Goal: Information Seeking & Learning: Learn about a topic

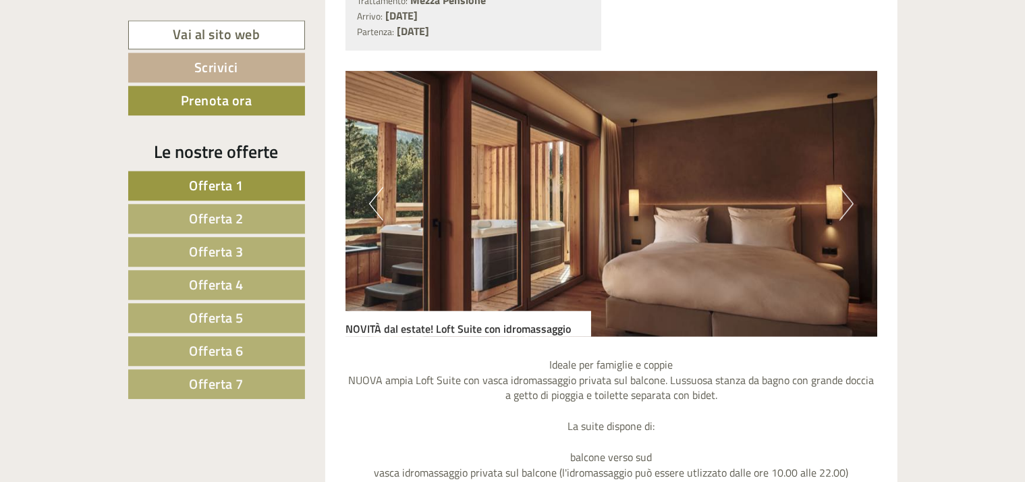
scroll to position [1215, 0]
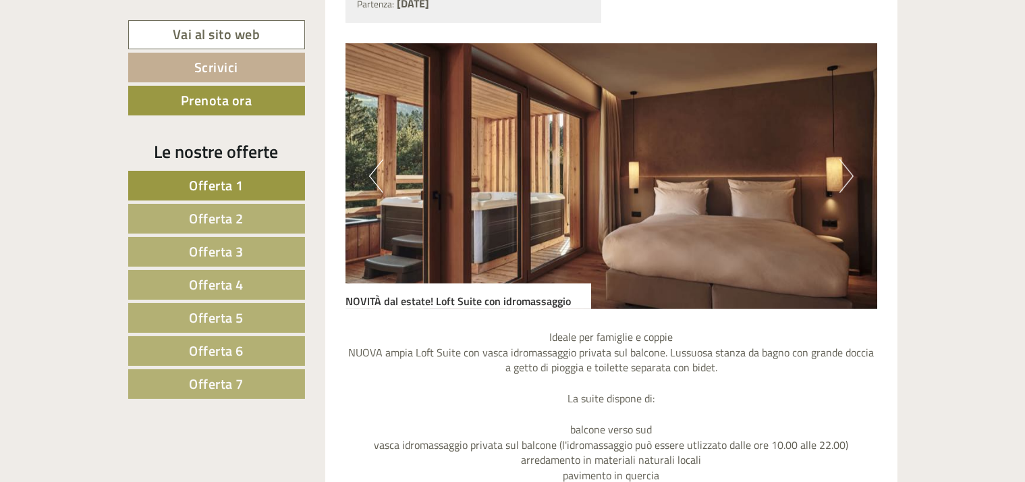
click at [845, 171] on button "Next" at bounding box center [847, 176] width 14 height 34
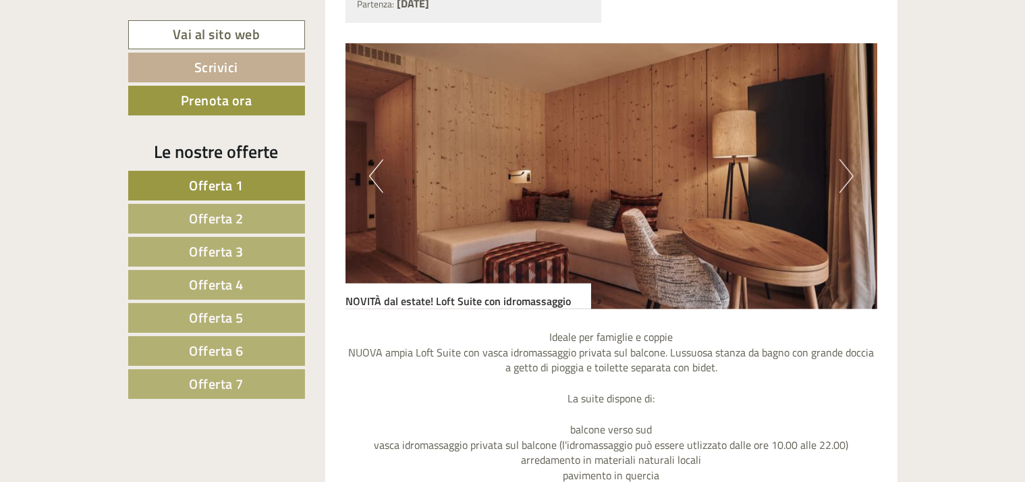
click at [845, 171] on button "Next" at bounding box center [847, 176] width 14 height 34
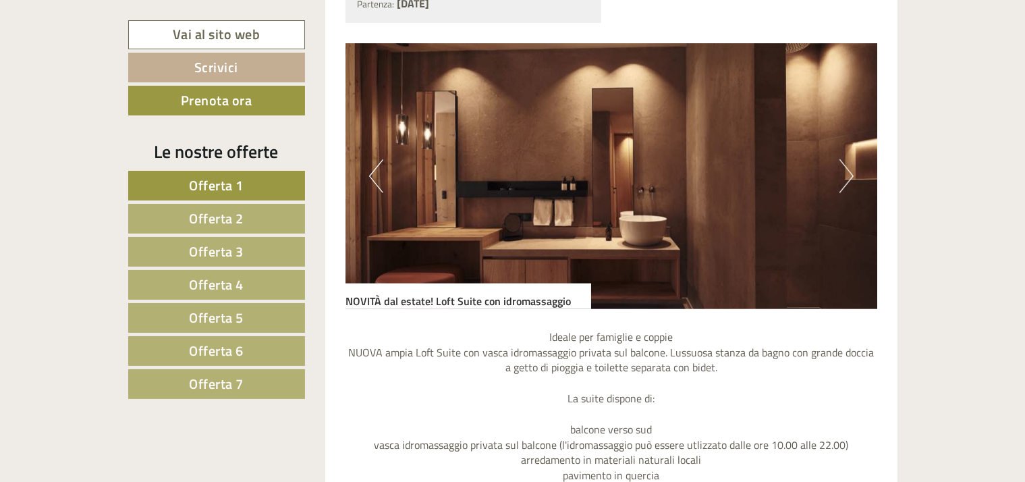
click at [845, 171] on button "Next" at bounding box center [847, 176] width 14 height 34
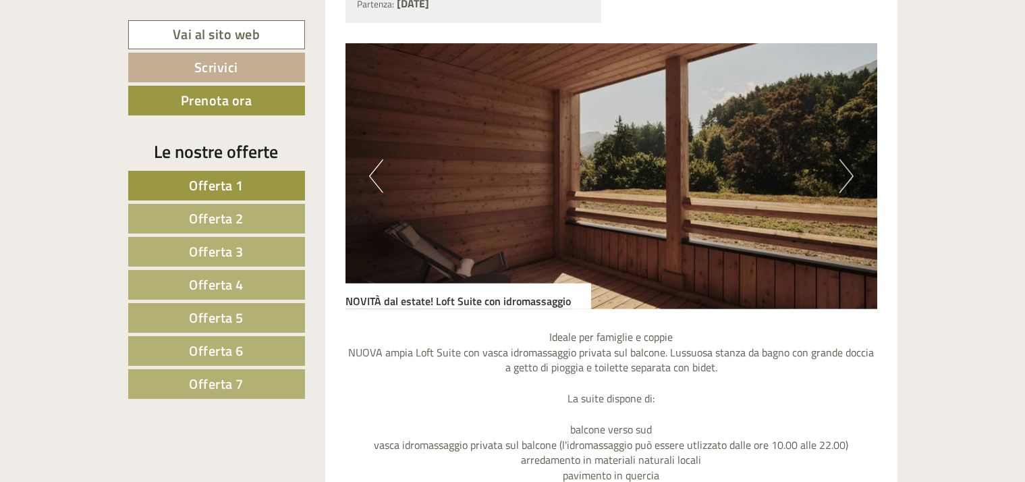
click at [845, 171] on button "Next" at bounding box center [847, 176] width 14 height 34
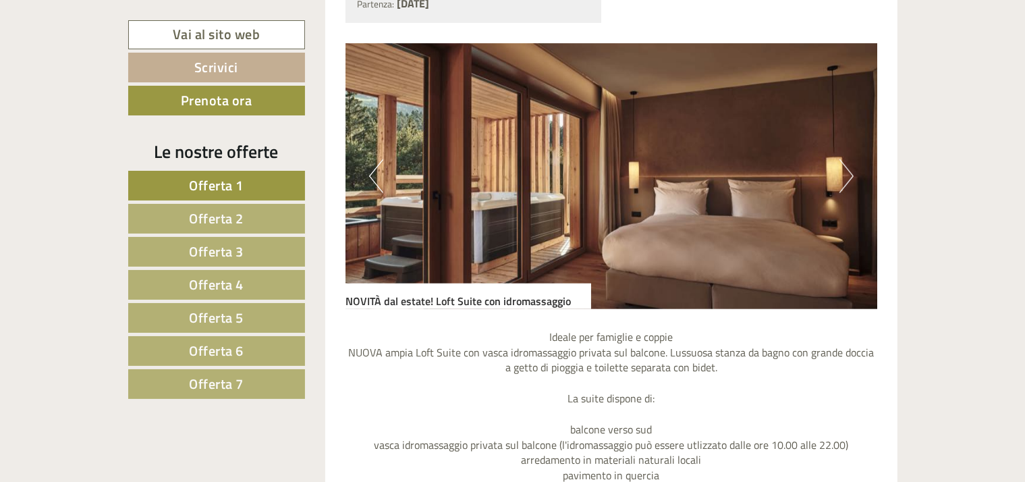
click at [845, 171] on button "Next" at bounding box center [847, 176] width 14 height 34
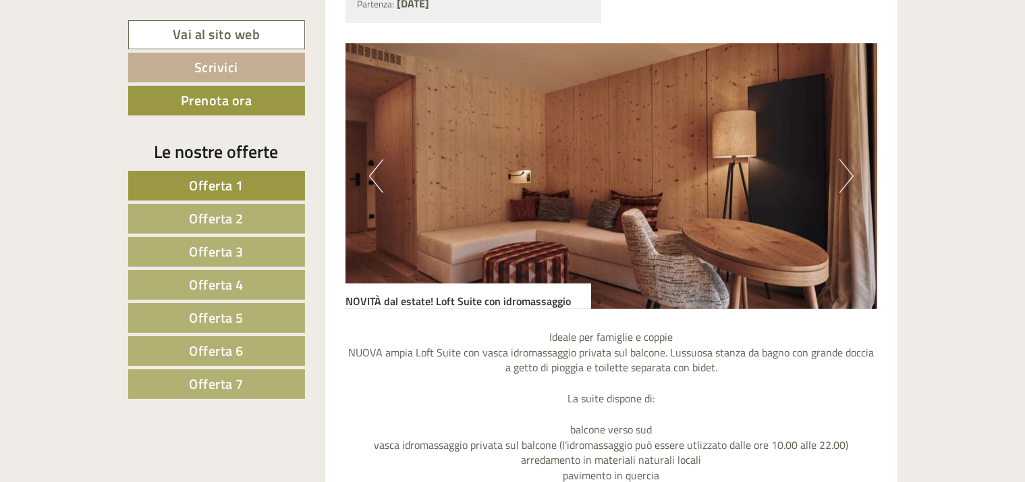
click at [845, 171] on button "Next" at bounding box center [847, 176] width 14 height 34
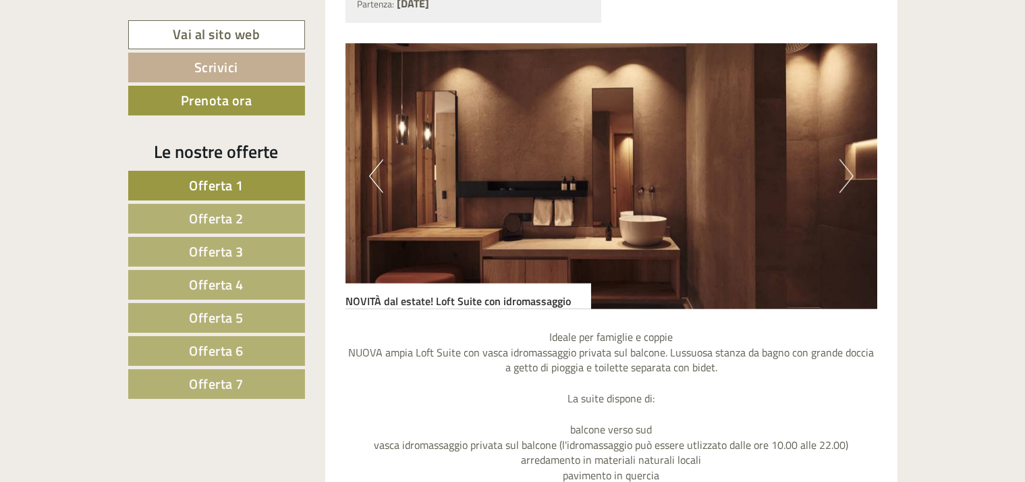
click at [845, 171] on button "Next" at bounding box center [847, 176] width 14 height 34
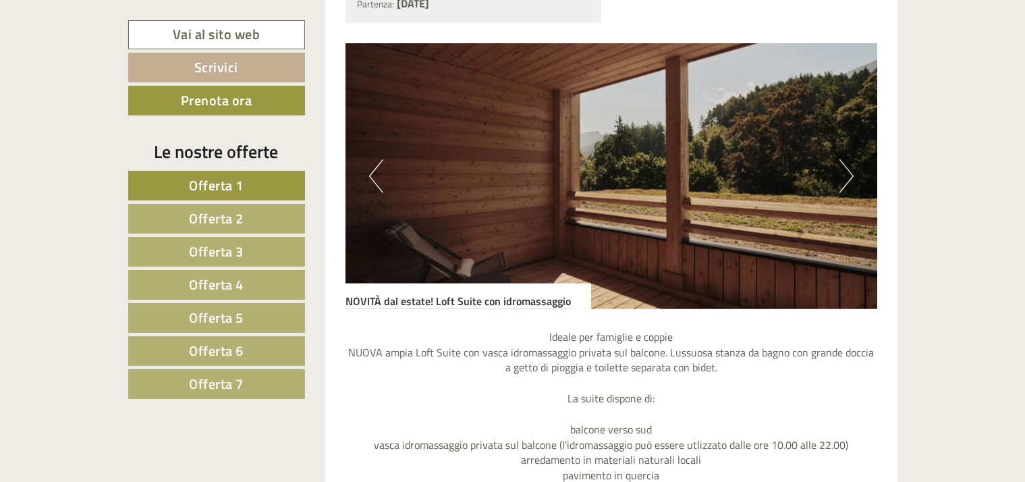
click at [845, 171] on button "Next" at bounding box center [847, 176] width 14 height 34
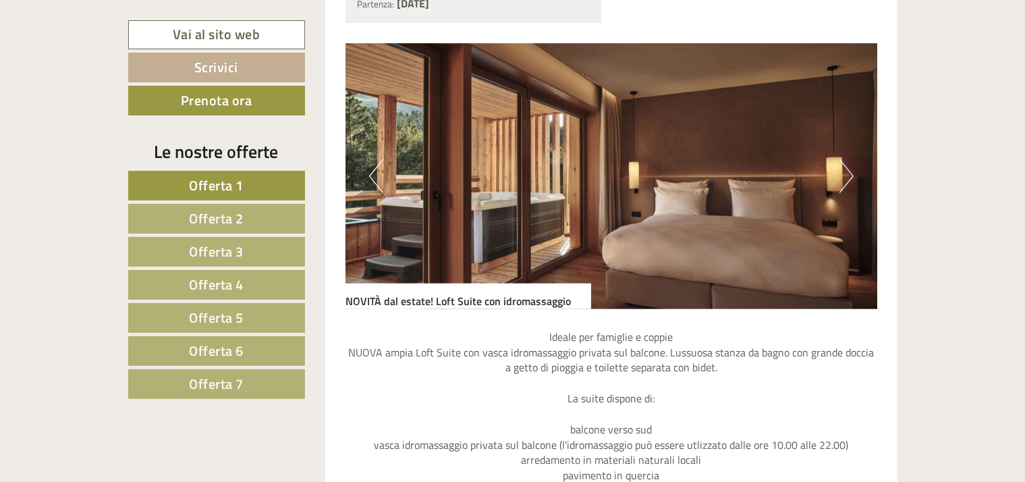
click at [845, 171] on button "Next" at bounding box center [847, 176] width 14 height 34
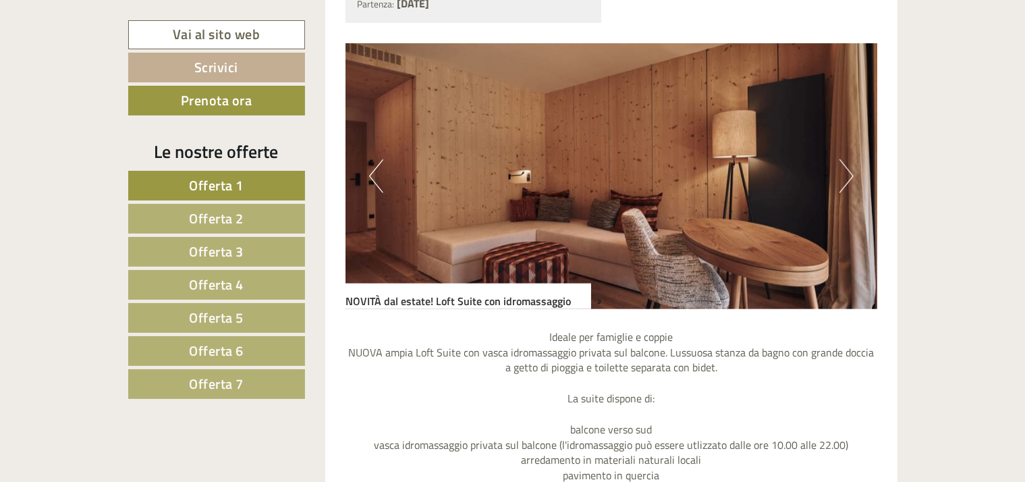
click at [849, 172] on button "Next" at bounding box center [847, 176] width 14 height 34
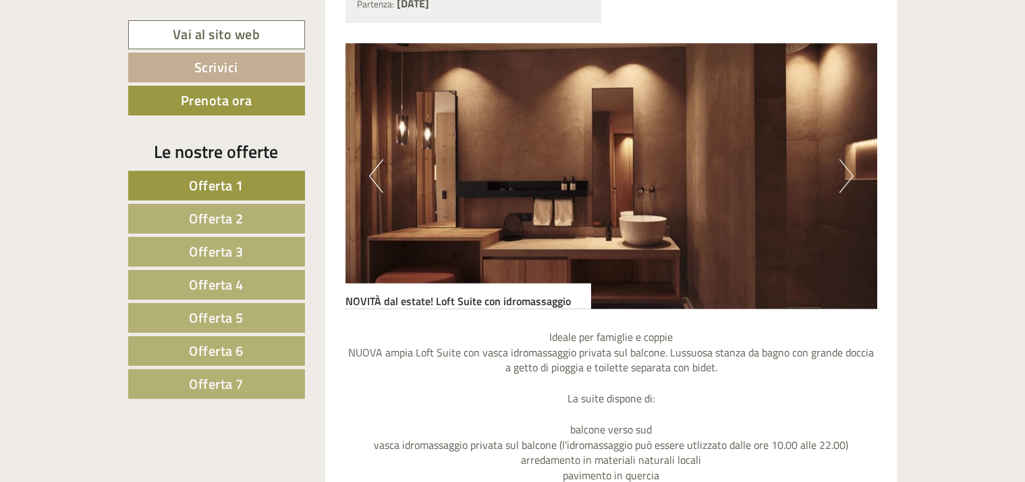
click at [849, 172] on button "Next" at bounding box center [847, 176] width 14 height 34
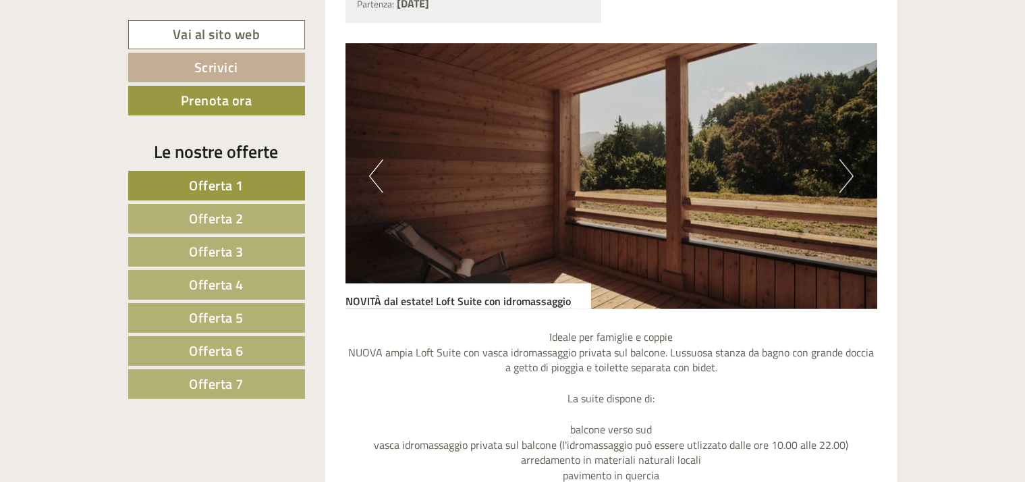
click at [849, 172] on button "Next" at bounding box center [847, 176] width 14 height 34
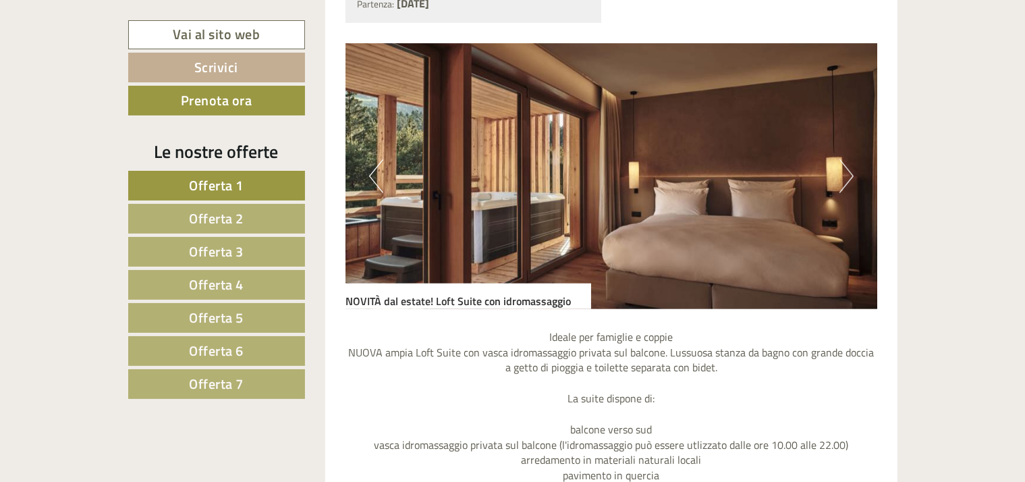
click at [849, 172] on button "Next" at bounding box center [847, 176] width 14 height 34
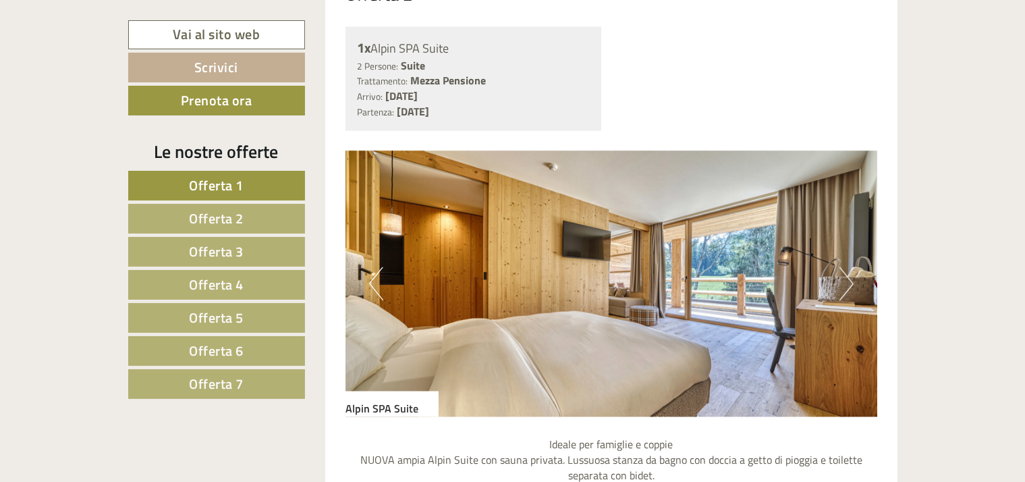
scroll to position [2349, 0]
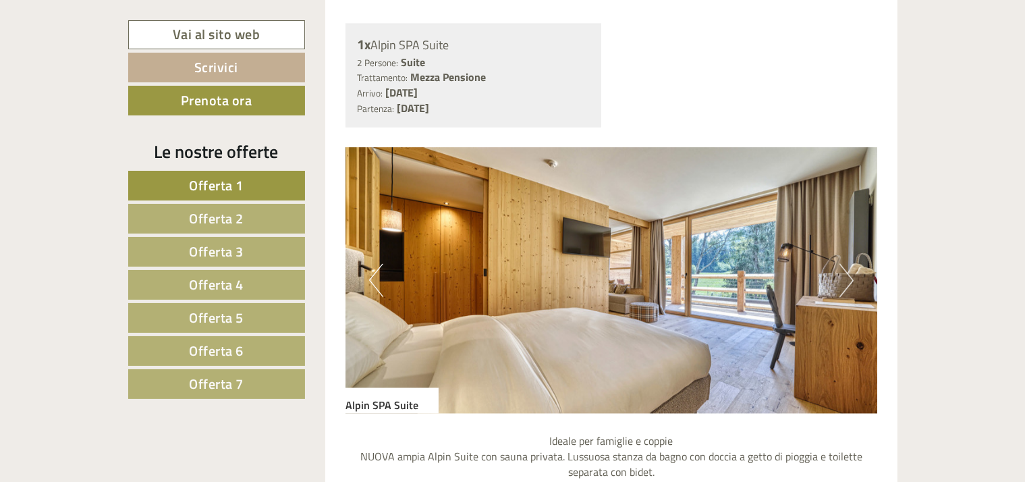
click at [847, 279] on button "Next" at bounding box center [847, 281] width 14 height 34
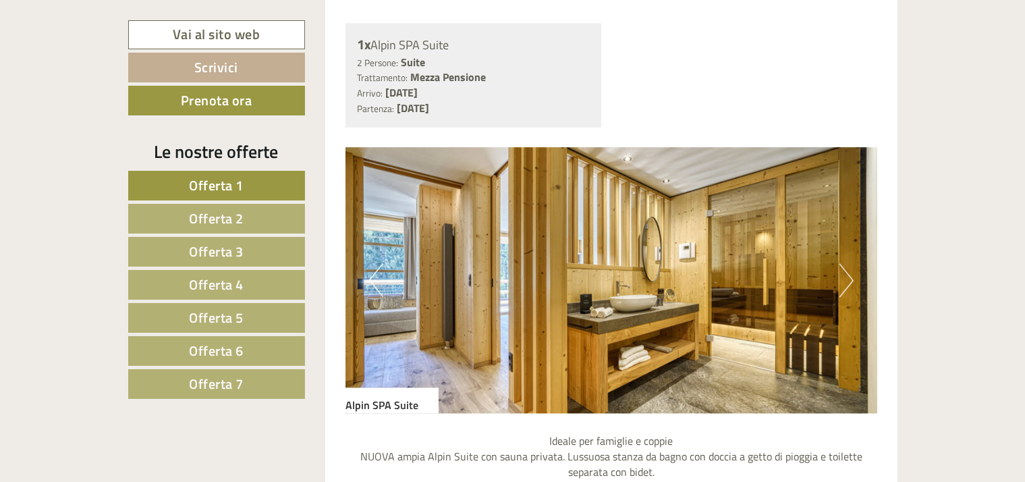
click at [847, 279] on button "Next" at bounding box center [847, 281] width 14 height 34
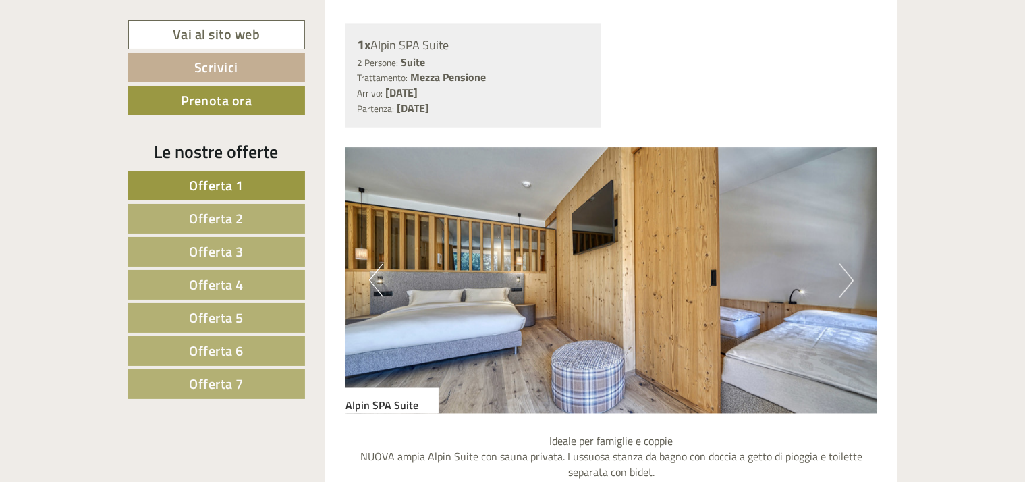
click at [847, 279] on button "Next" at bounding box center [847, 281] width 14 height 34
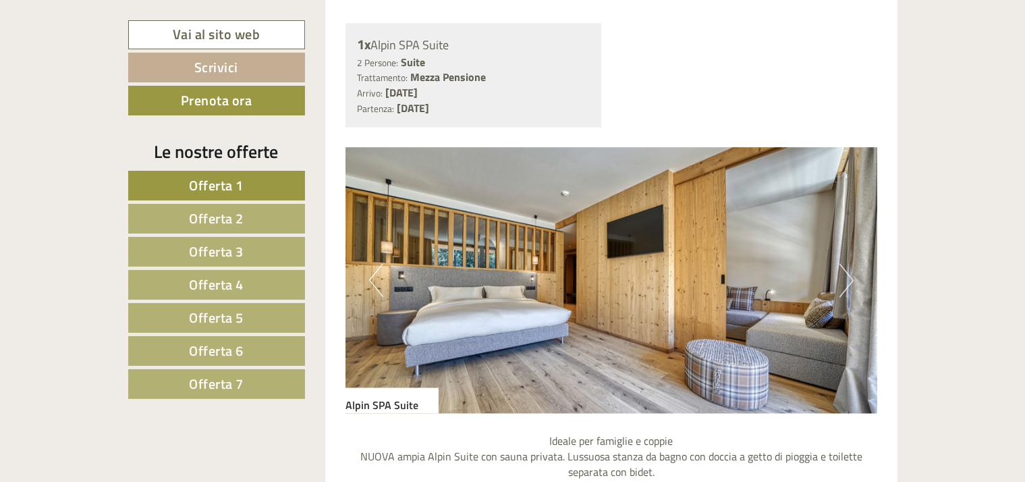
click at [847, 279] on button "Next" at bounding box center [847, 281] width 14 height 34
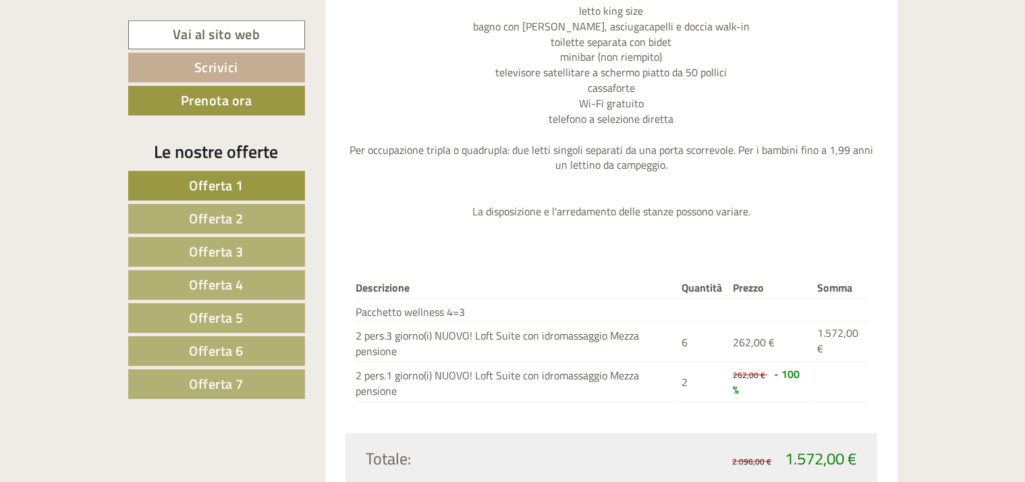
scroll to position [1944, 0]
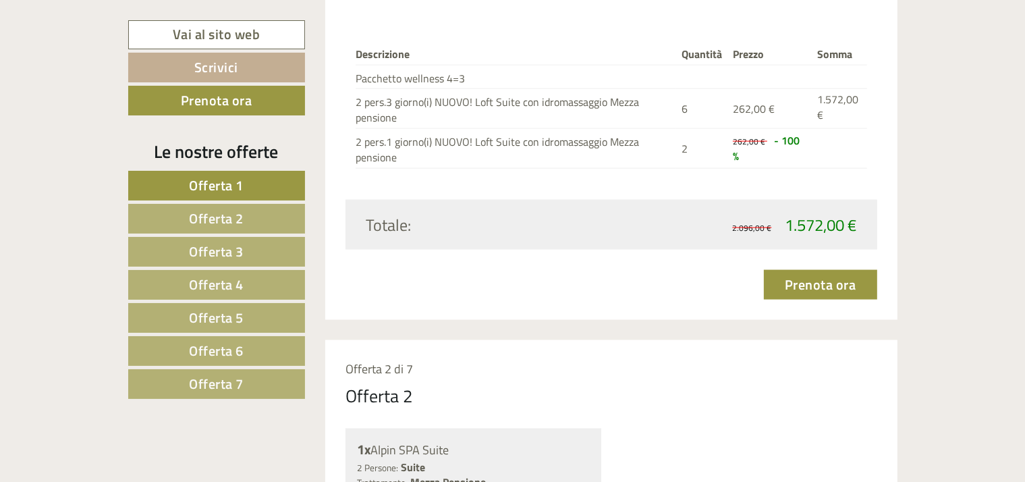
click at [212, 215] on span "Offerta 2" at bounding box center [216, 218] width 55 height 21
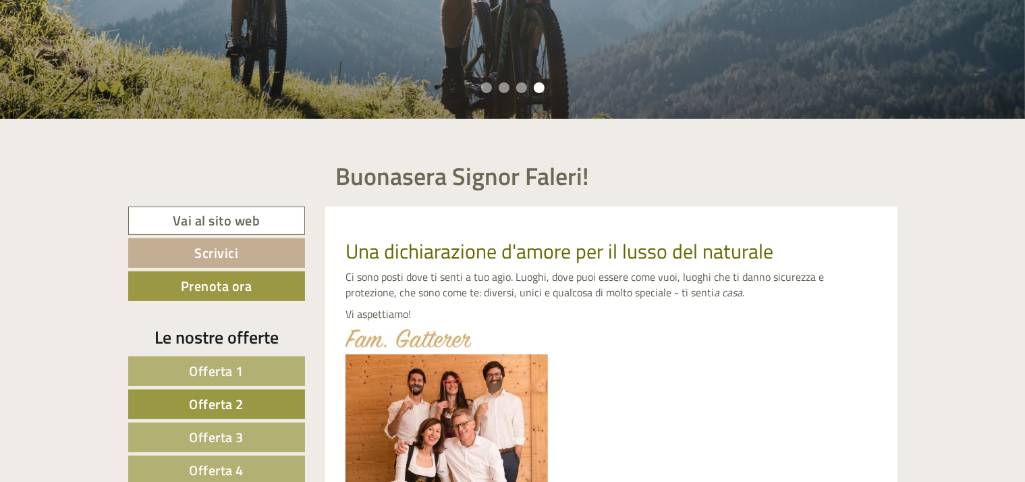
scroll to position [380, 0]
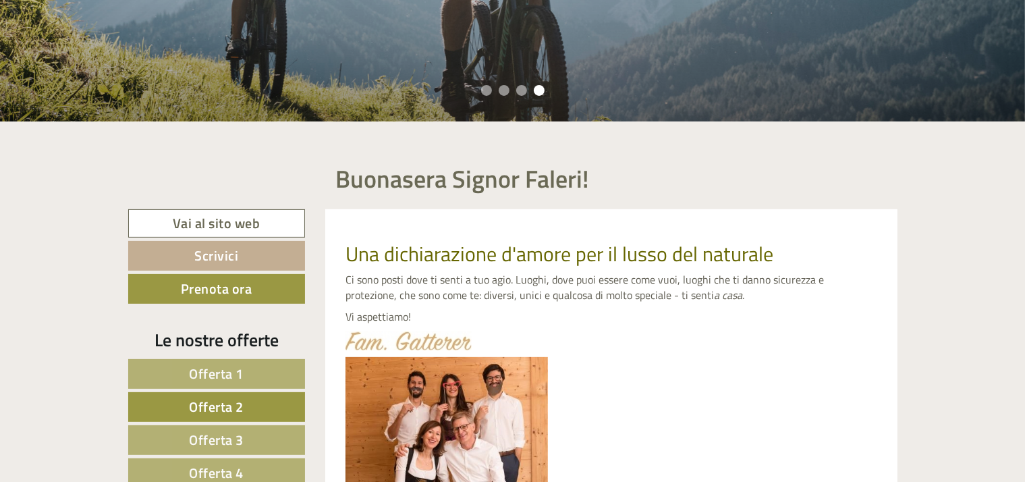
click at [211, 377] on span "Offerta 1" at bounding box center [217, 373] width 55 height 21
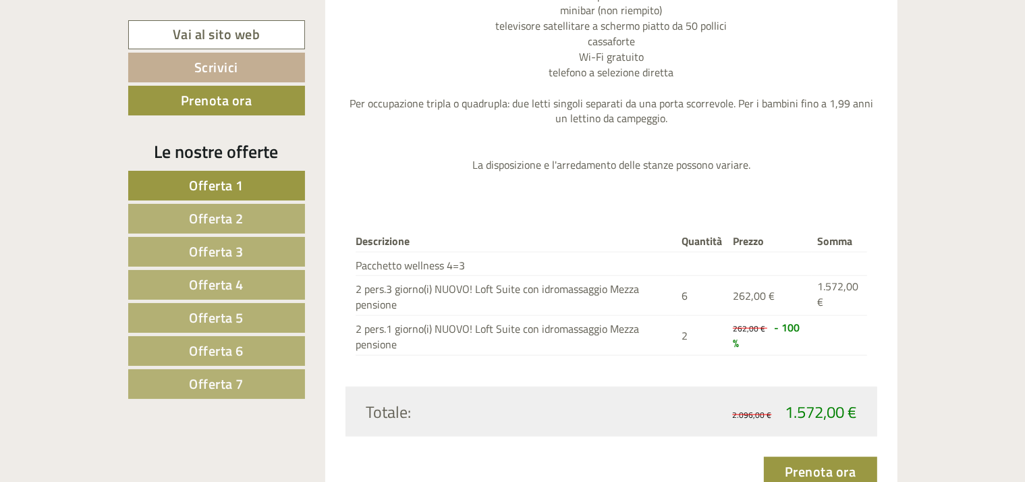
scroll to position [1190, 0]
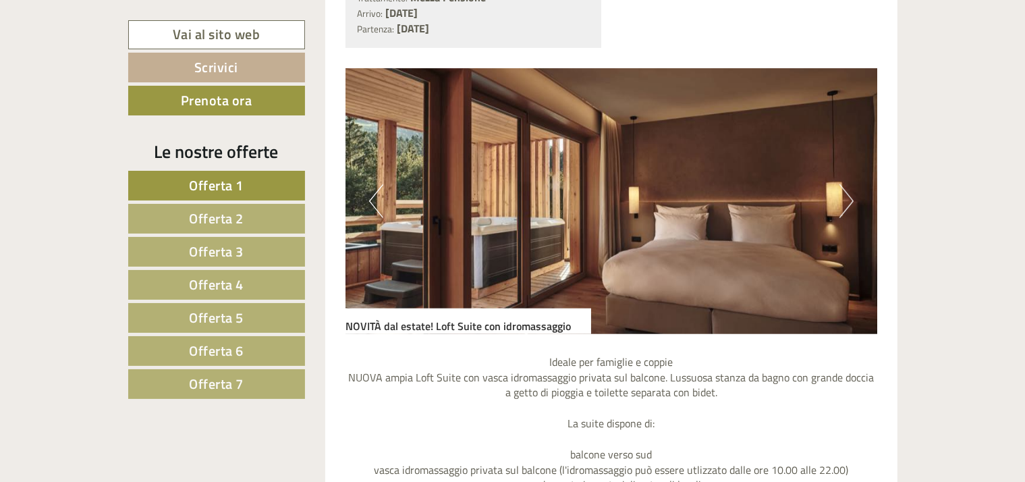
click at [853, 198] on button "Next" at bounding box center [847, 201] width 14 height 34
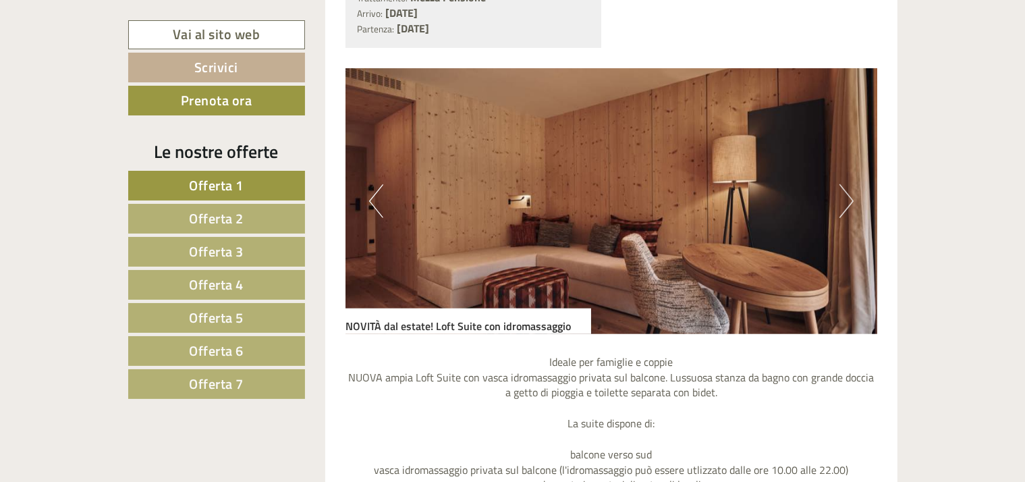
click at [852, 198] on button "Next" at bounding box center [847, 201] width 14 height 34
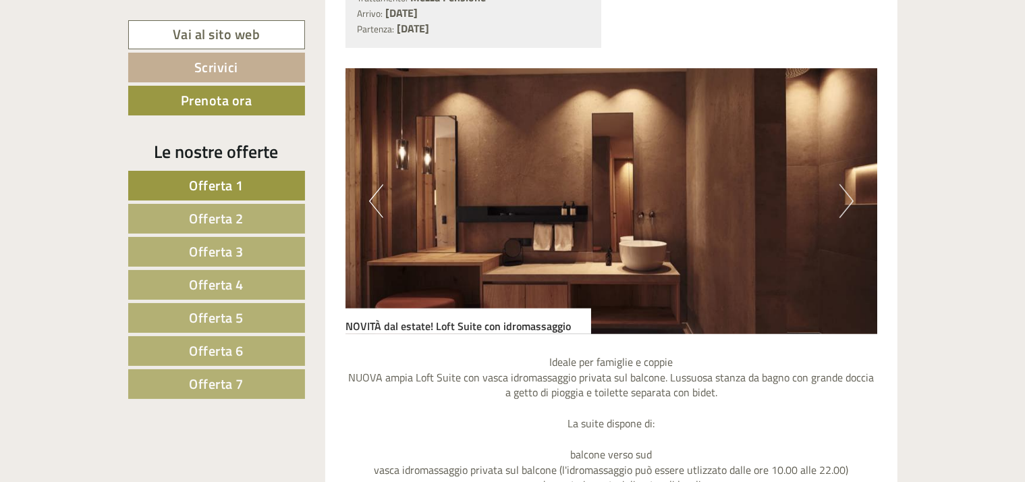
click at [852, 198] on button "Next" at bounding box center [847, 201] width 14 height 34
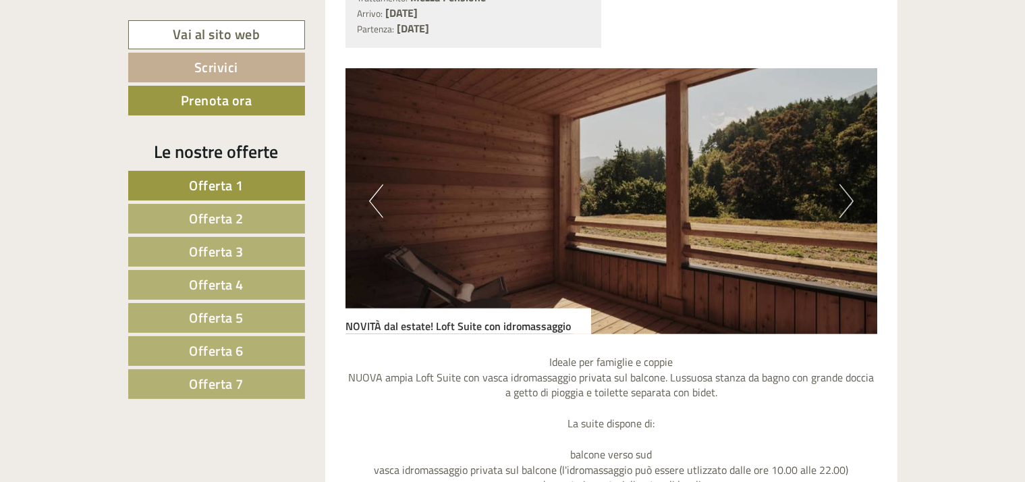
click at [852, 198] on button "Next" at bounding box center [847, 201] width 14 height 34
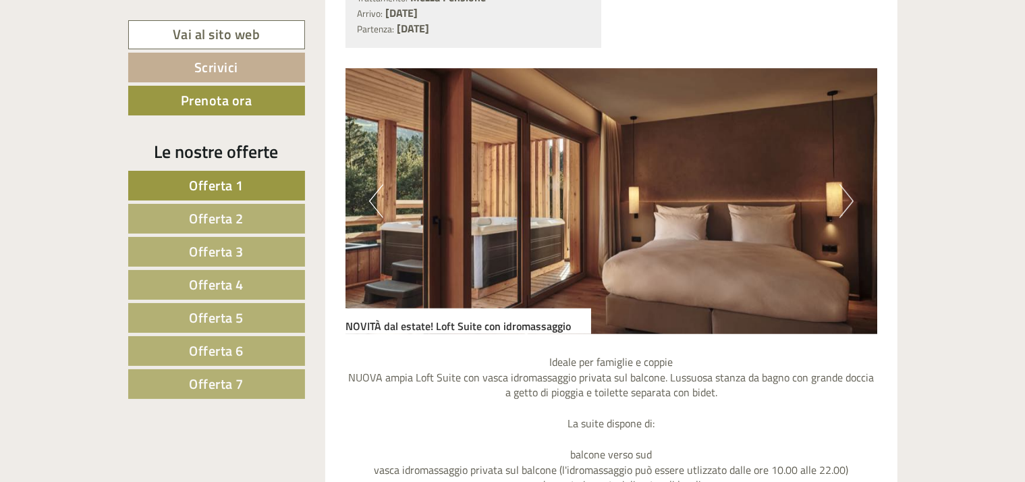
click at [852, 198] on button "Next" at bounding box center [847, 201] width 14 height 34
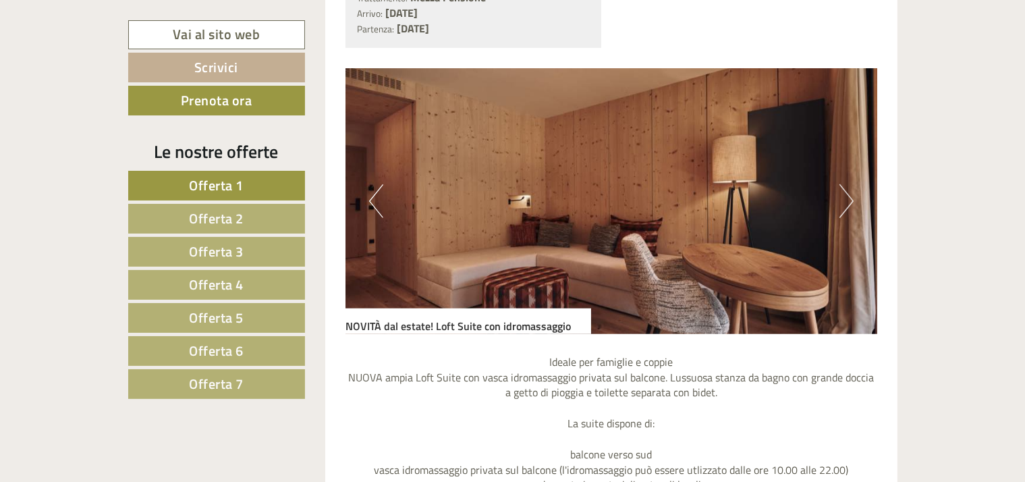
click at [207, 216] on span "Offerta 2" at bounding box center [216, 218] width 55 height 21
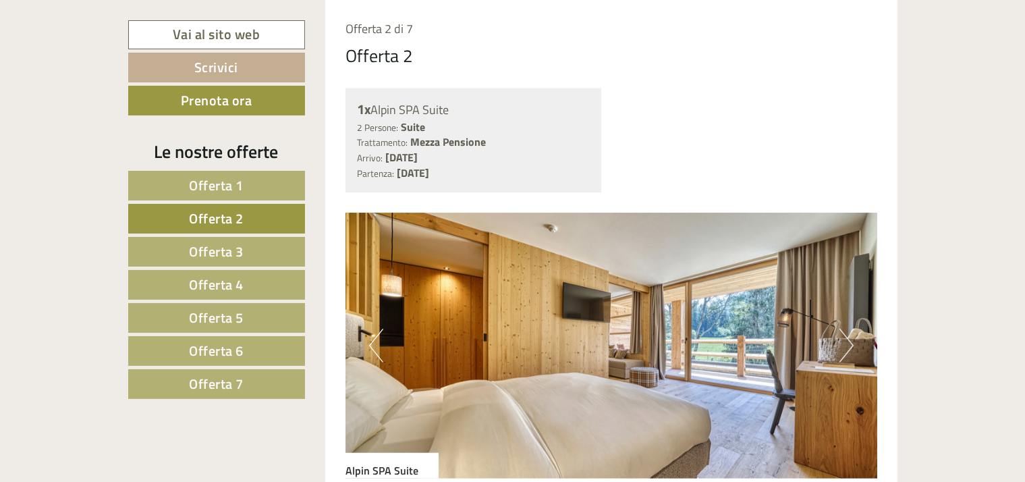
click at [850, 344] on button "Next" at bounding box center [847, 346] width 14 height 34
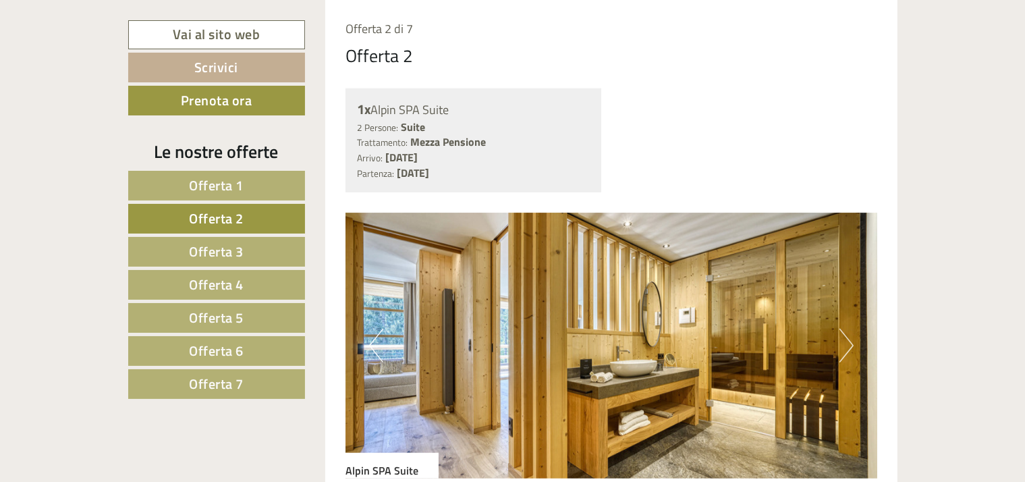
click at [851, 342] on button "Next" at bounding box center [847, 346] width 14 height 34
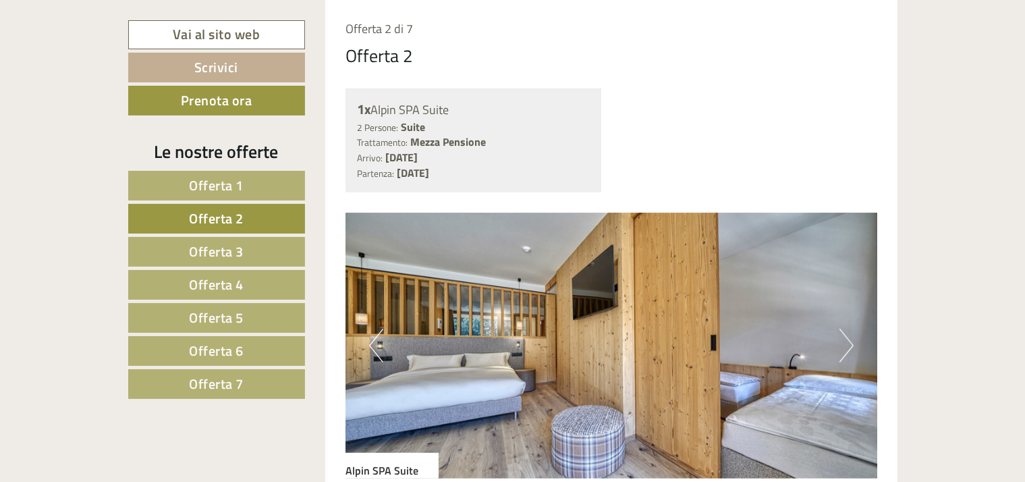
click at [851, 342] on button "Next" at bounding box center [847, 346] width 14 height 34
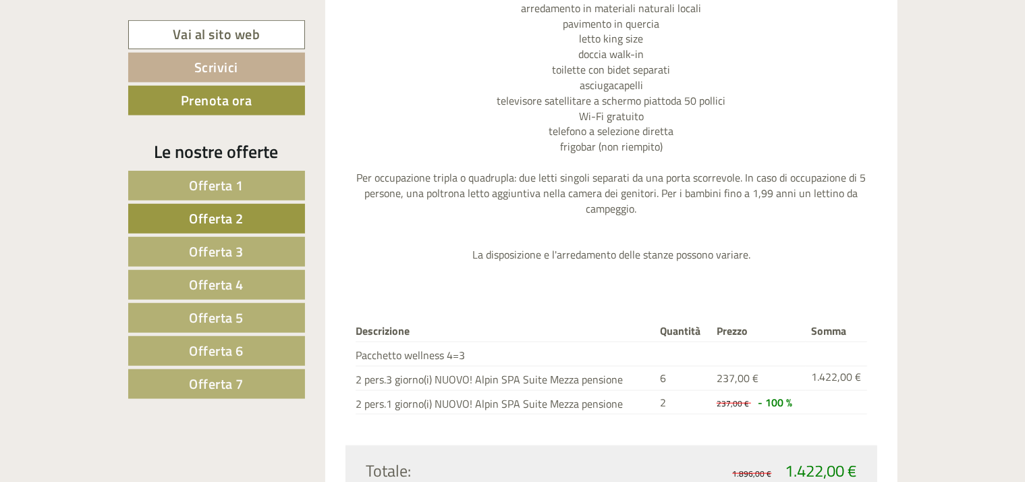
scroll to position [1433, 0]
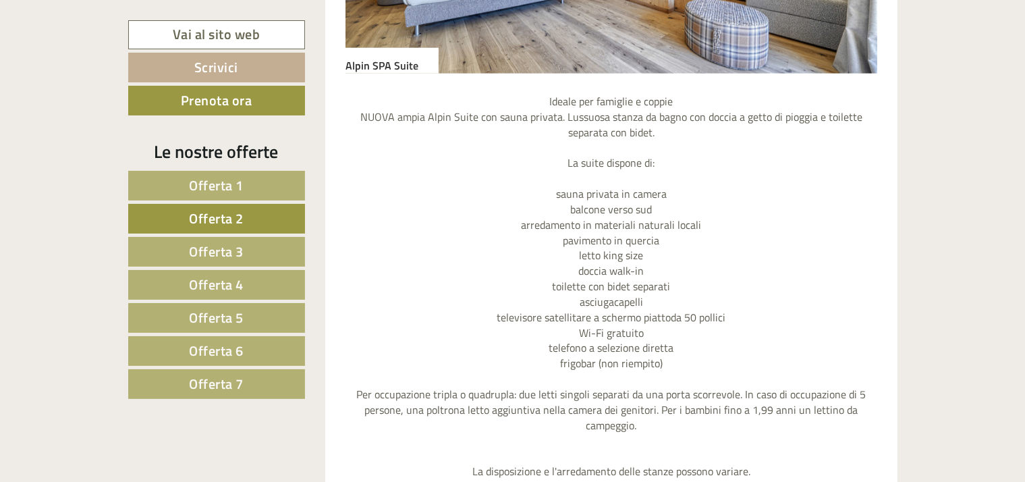
click at [227, 248] on span "Offerta 3" at bounding box center [216, 251] width 55 height 21
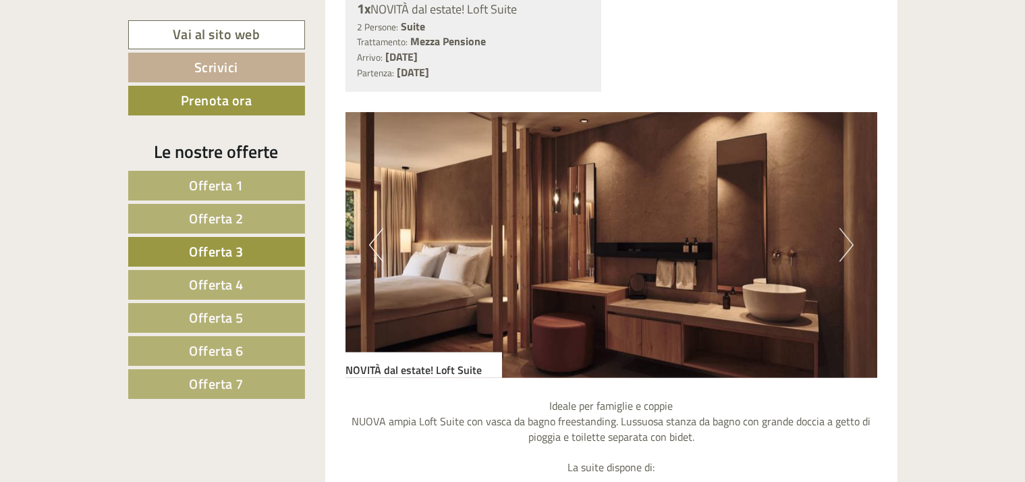
scroll to position [1271, 0]
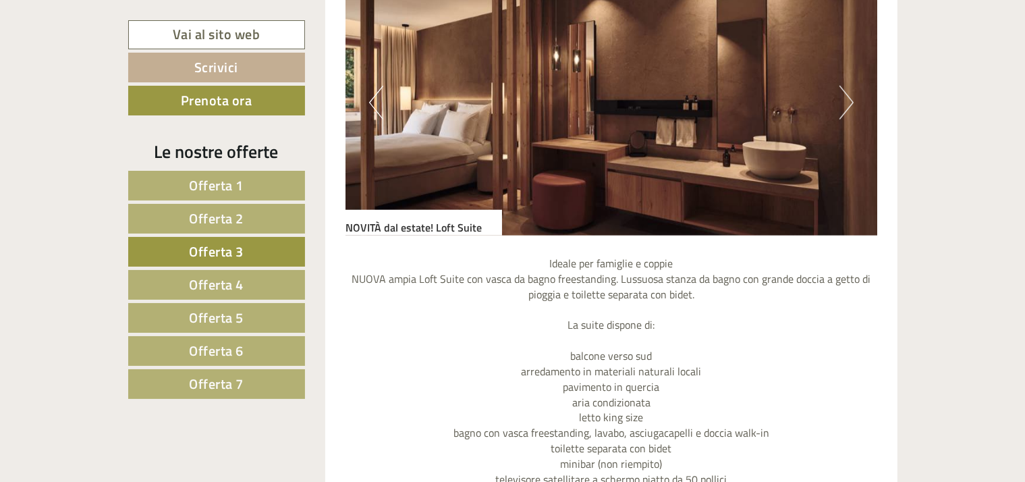
click at [851, 99] on button "Next" at bounding box center [847, 103] width 14 height 34
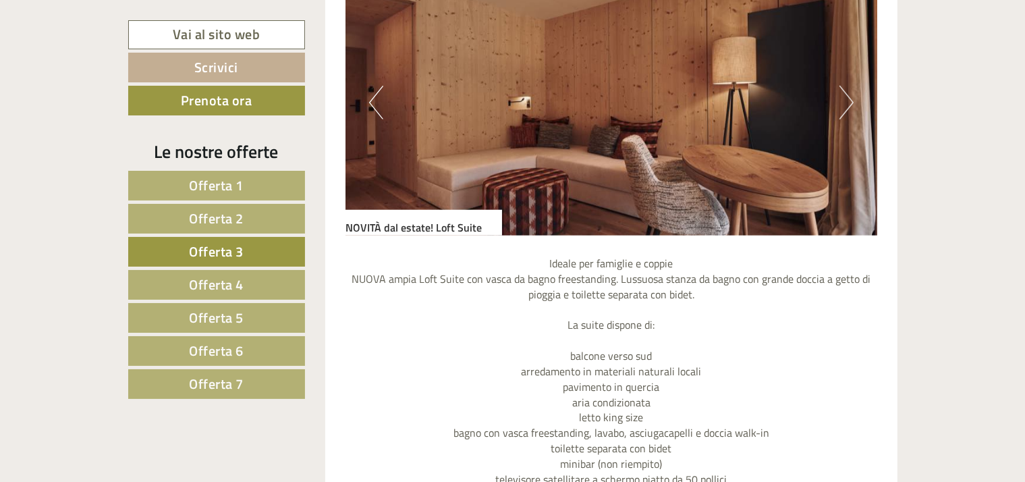
click at [851, 99] on button "Next" at bounding box center [847, 103] width 14 height 34
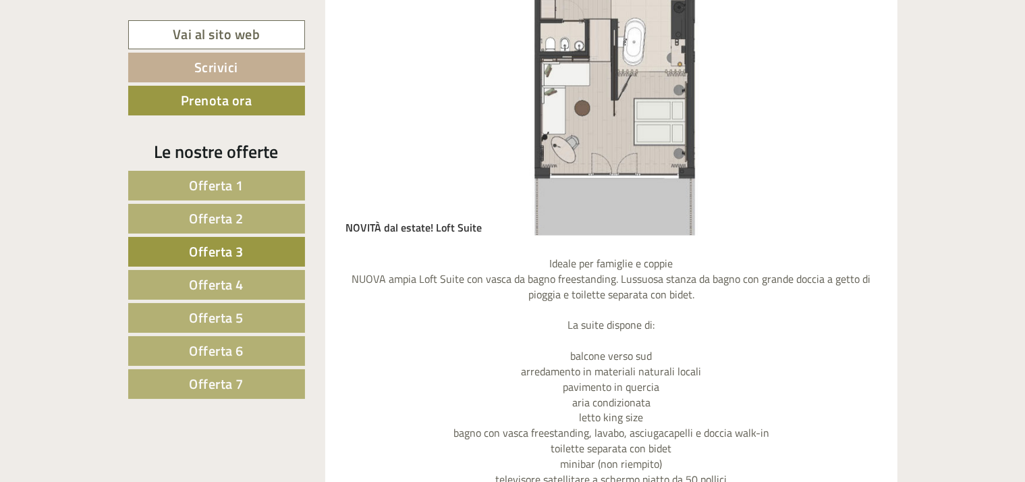
click at [851, 99] on button "Next" at bounding box center [847, 103] width 14 height 34
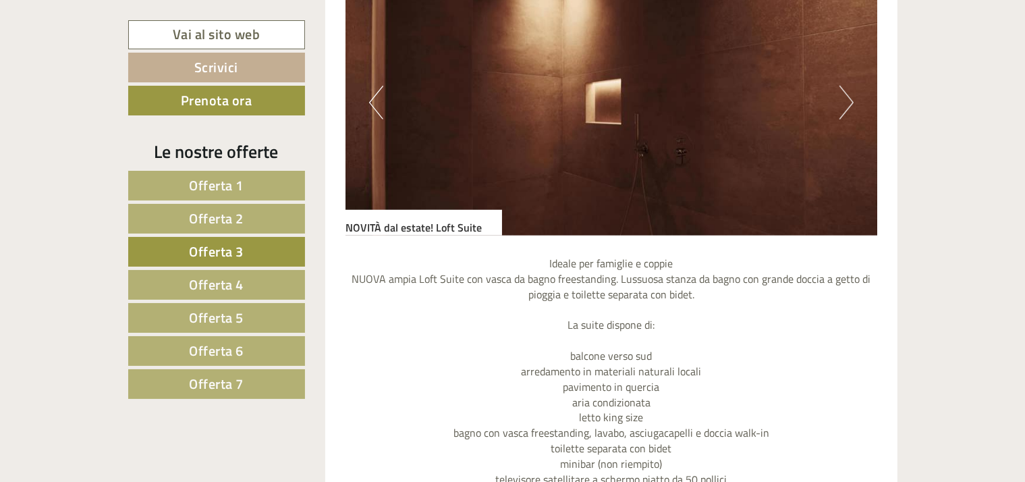
click at [851, 99] on button "Next" at bounding box center [847, 103] width 14 height 34
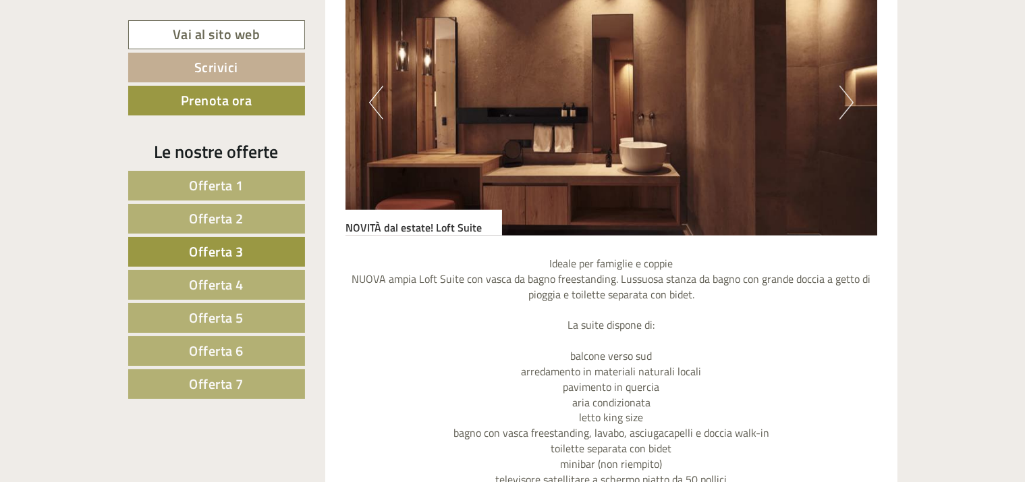
click at [851, 99] on button "Next" at bounding box center [847, 103] width 14 height 34
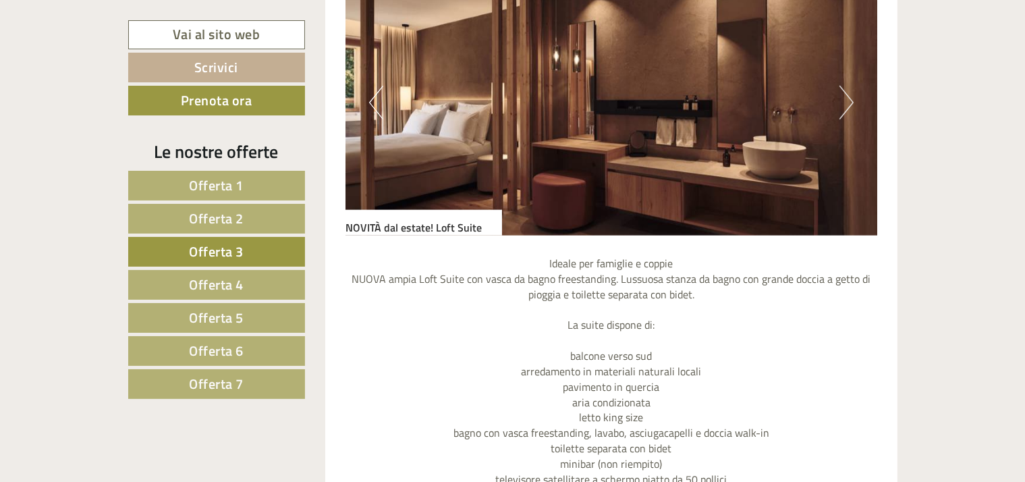
click at [851, 99] on button "Next" at bounding box center [847, 103] width 14 height 34
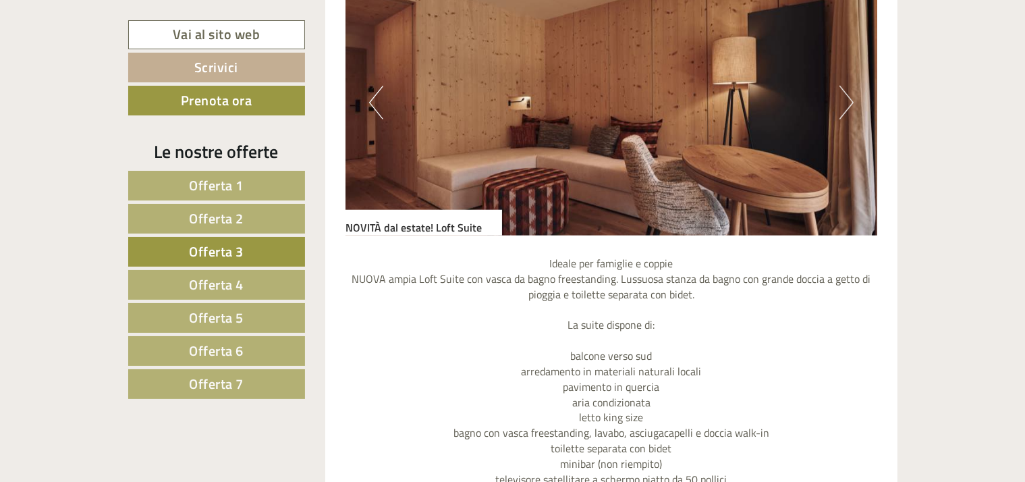
click at [844, 100] on button "Next" at bounding box center [847, 103] width 14 height 34
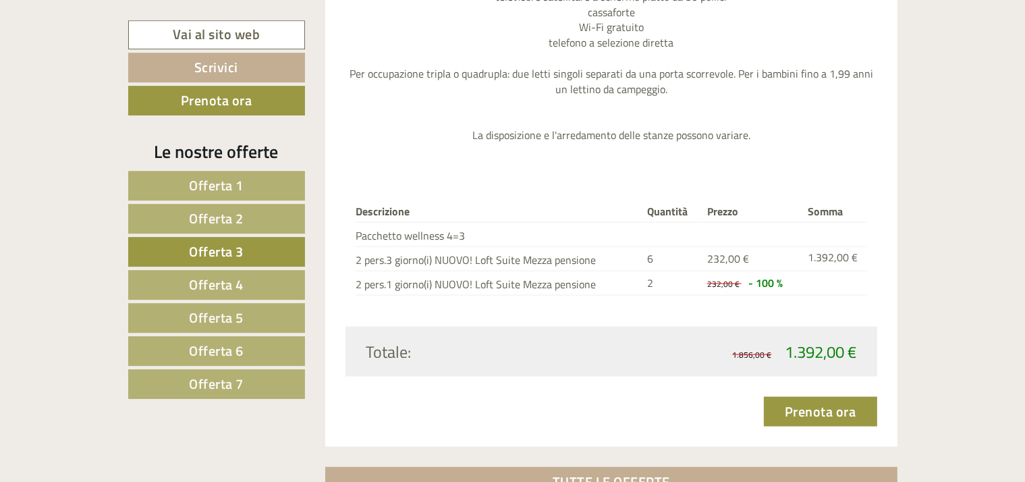
scroll to position [1757, 0]
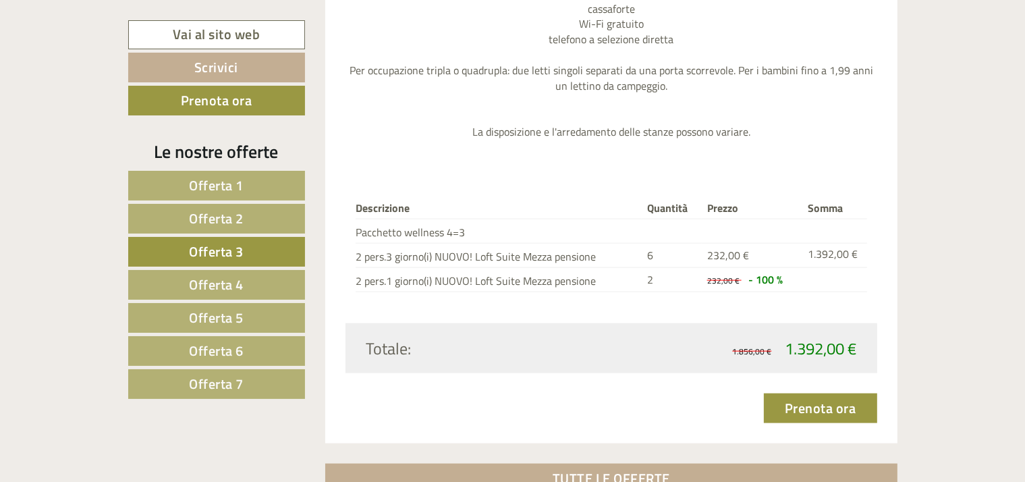
click at [214, 280] on span "Offerta 4" at bounding box center [216, 284] width 55 height 21
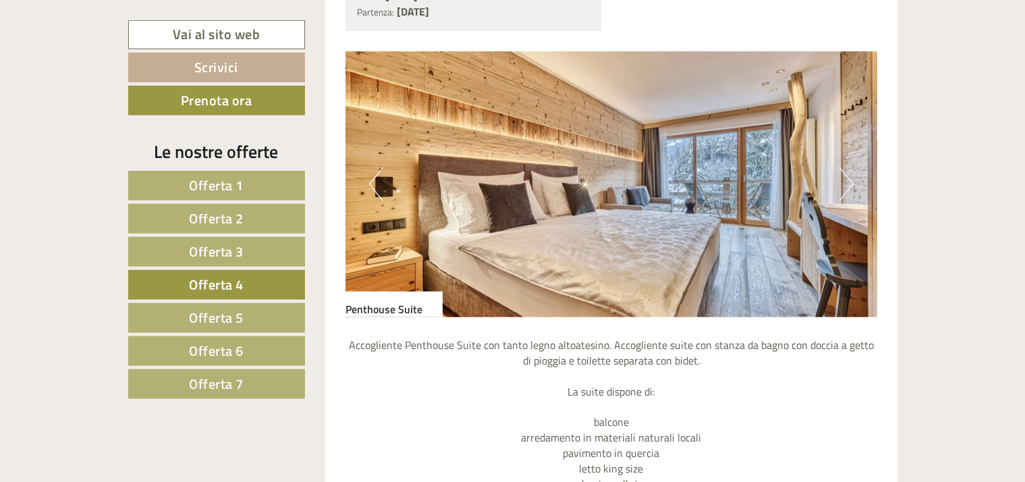
scroll to position [1190, 0]
click at [849, 192] on button "Next" at bounding box center [847, 184] width 14 height 34
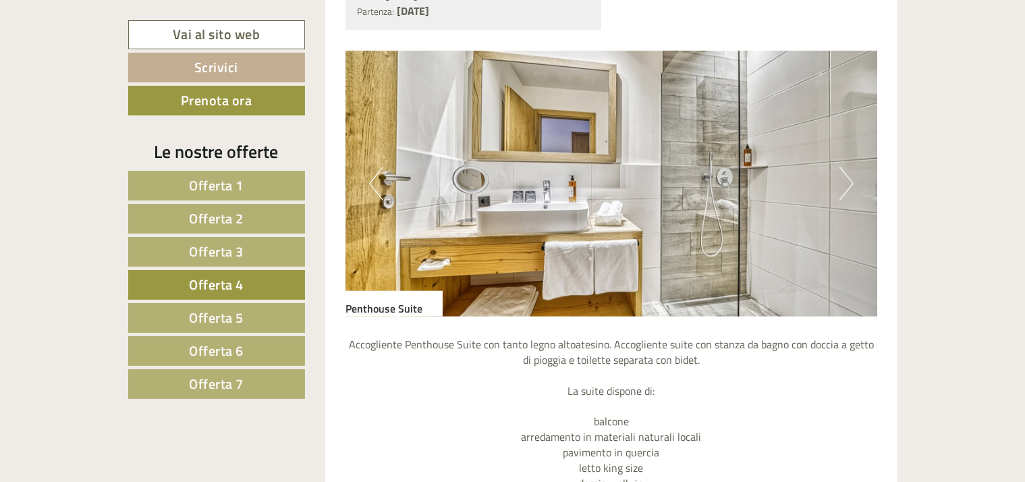
click at [851, 191] on button "Next" at bounding box center [847, 184] width 14 height 34
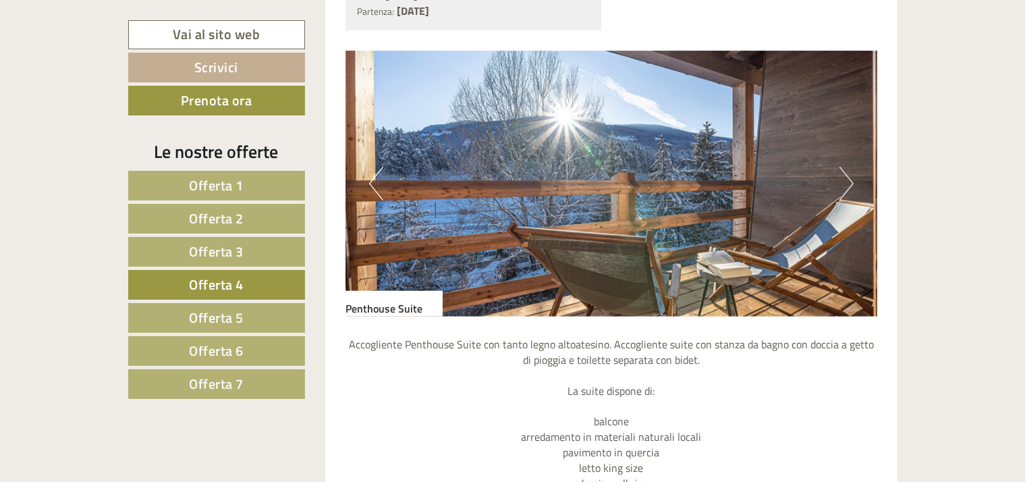
click at [851, 191] on button "Next" at bounding box center [847, 184] width 14 height 34
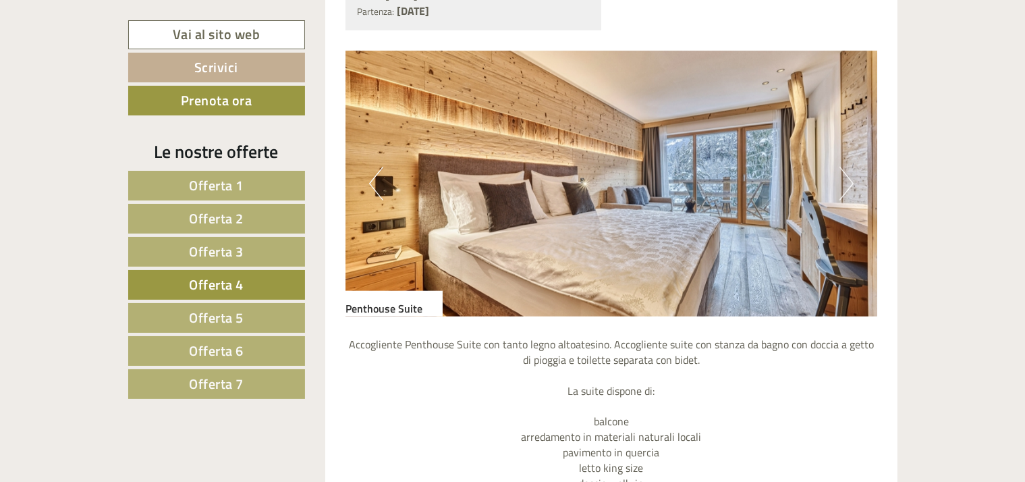
scroll to position [1271, 0]
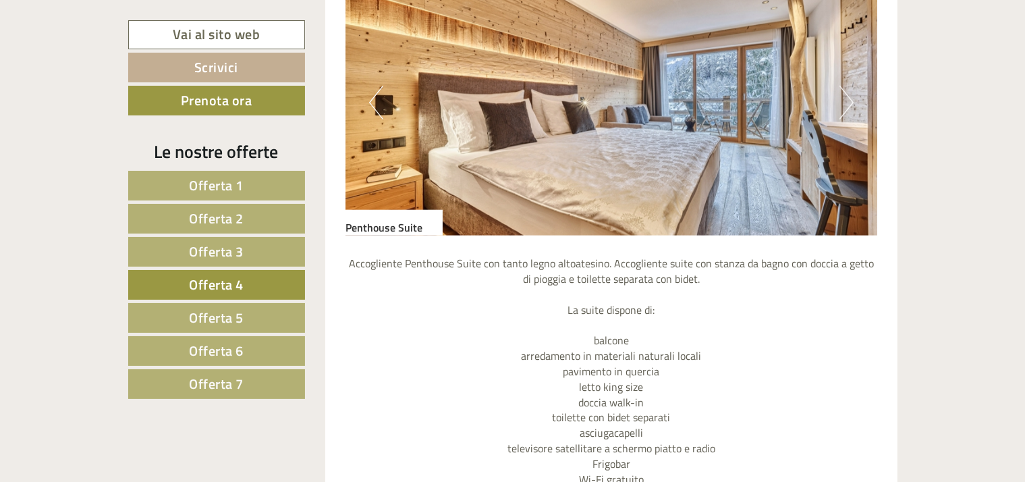
click at [200, 313] on span "Offerta 5" at bounding box center [216, 317] width 55 height 21
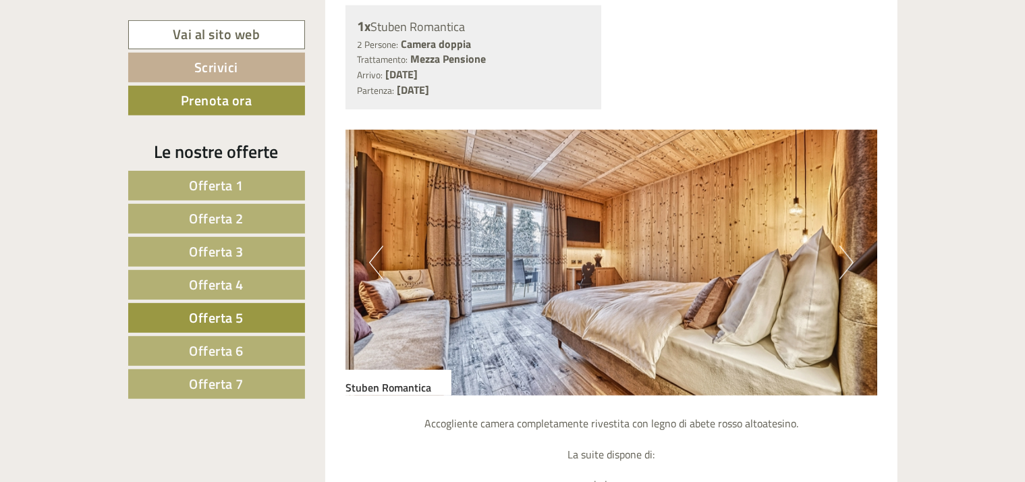
scroll to position [1109, 0]
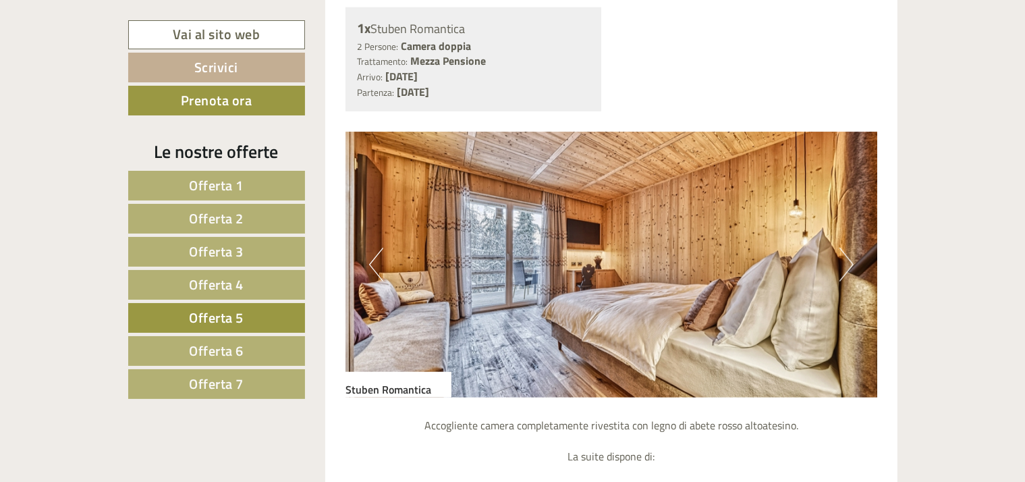
click at [847, 262] on button "Next" at bounding box center [847, 265] width 14 height 34
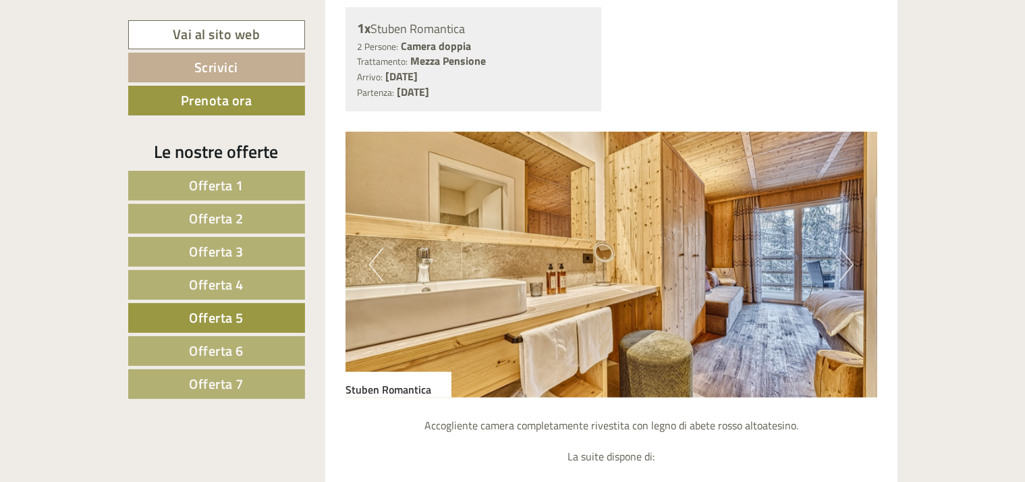
click at [847, 262] on button "Next" at bounding box center [847, 265] width 14 height 34
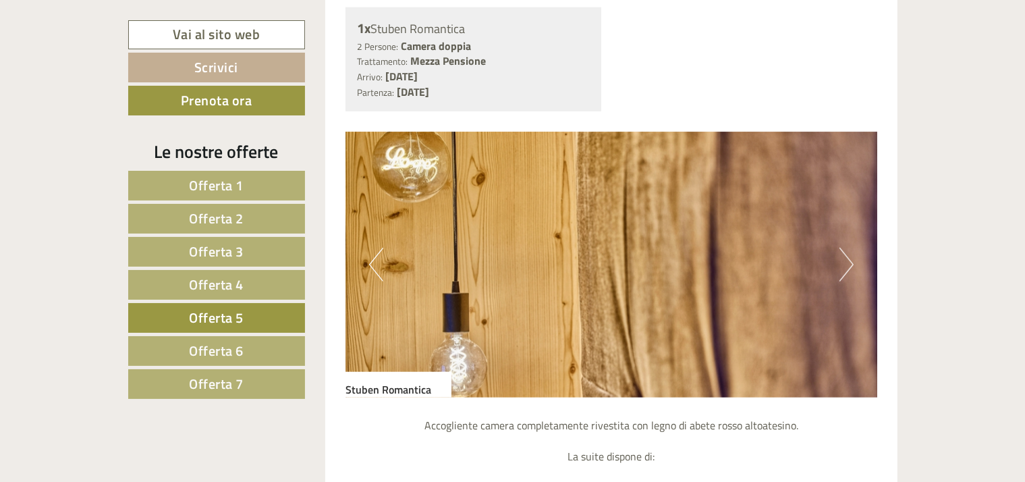
click at [847, 262] on button "Next" at bounding box center [847, 265] width 14 height 34
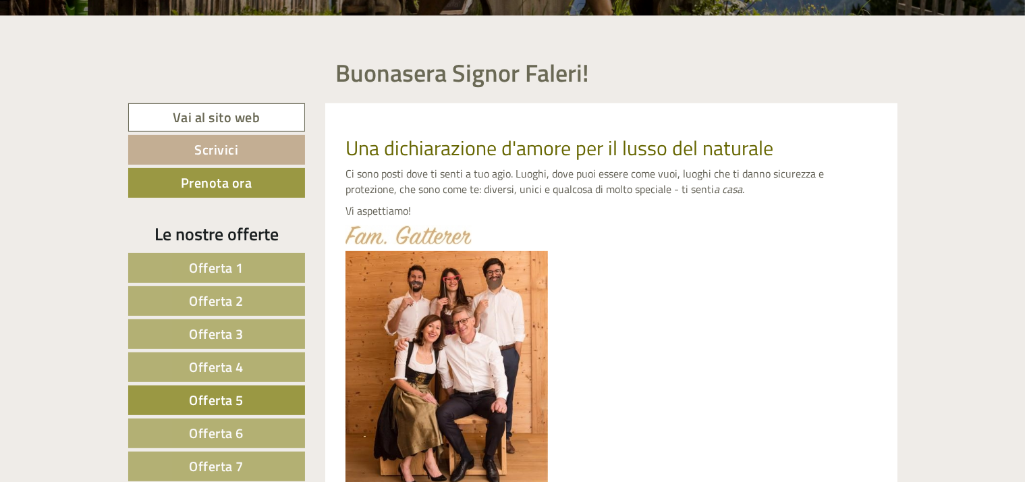
scroll to position [567, 0]
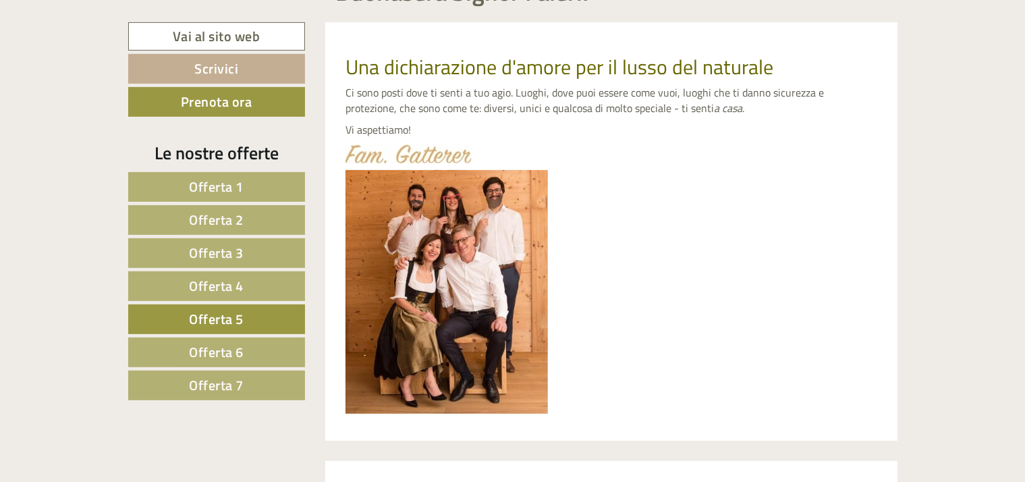
click at [203, 180] on span "Offerta 1" at bounding box center [217, 186] width 55 height 21
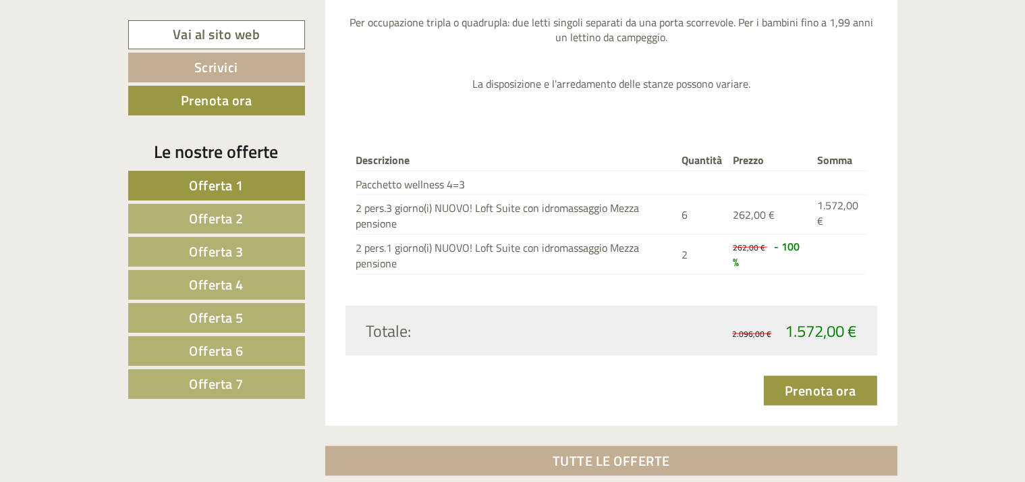
scroll to position [2162, 0]
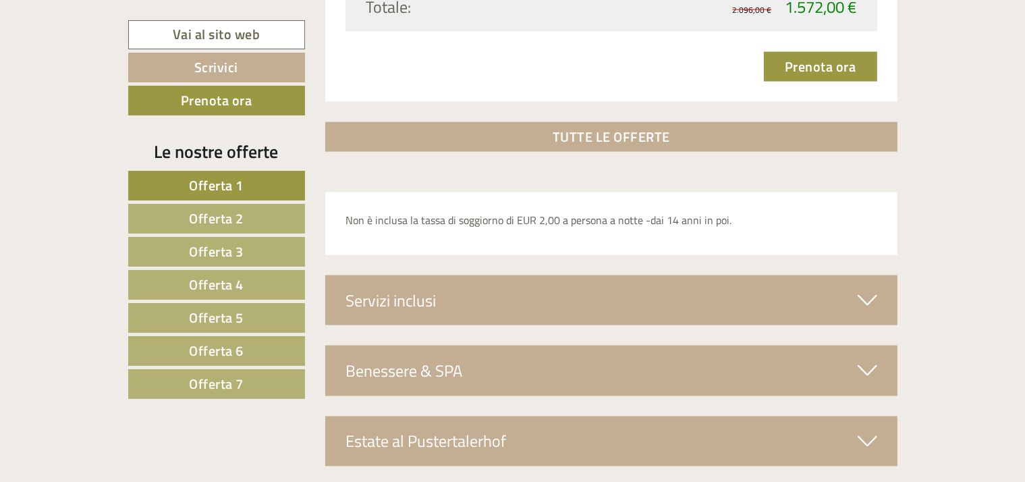
click at [203, 218] on span "Offerta 2" at bounding box center [216, 218] width 55 height 21
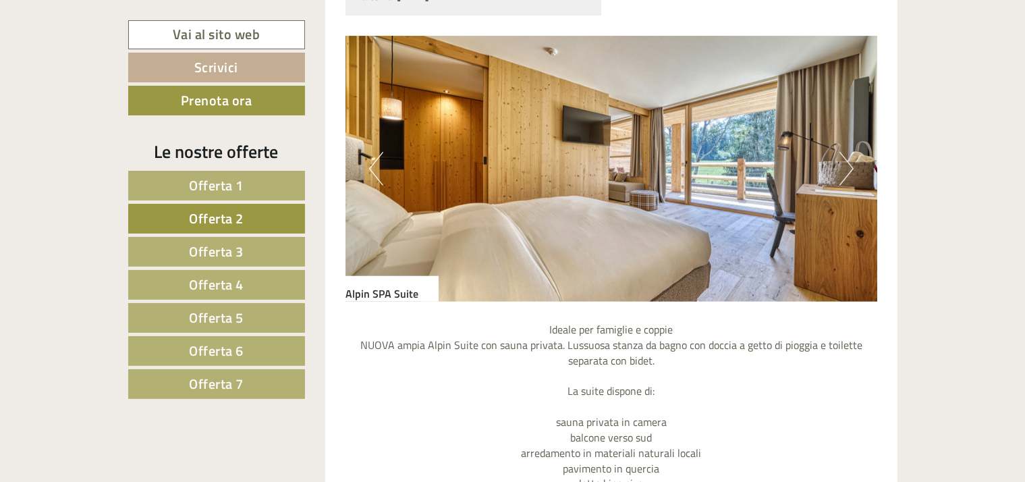
scroll to position [1189, 0]
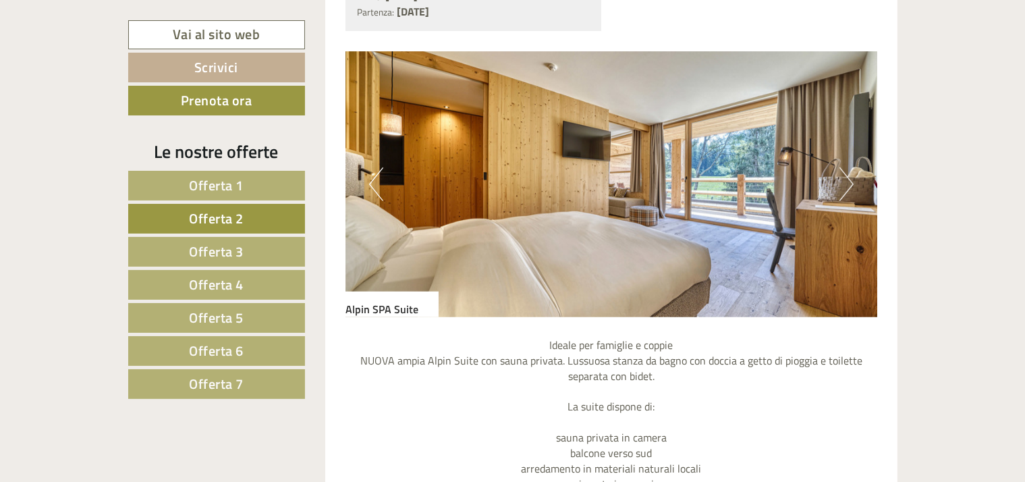
click at [850, 182] on button "Next" at bounding box center [847, 184] width 14 height 34
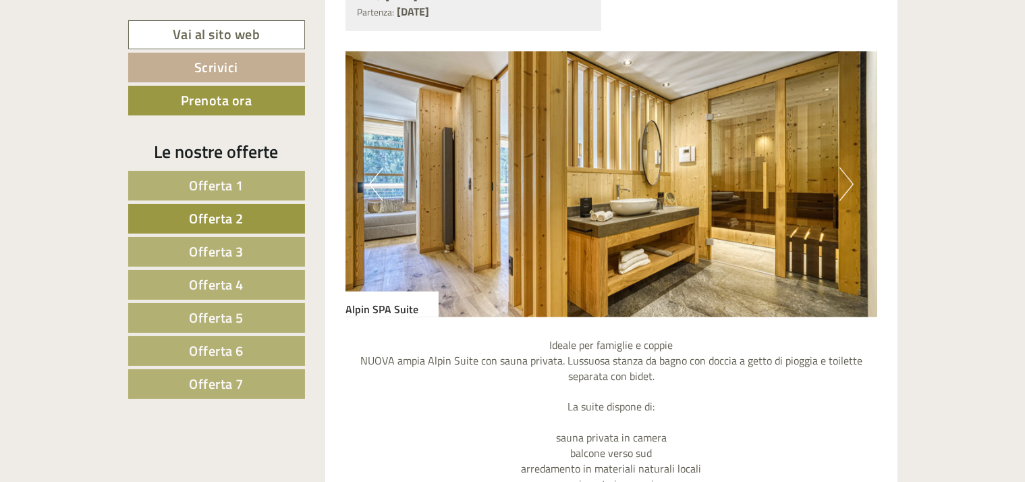
click at [850, 182] on button "Next" at bounding box center [847, 184] width 14 height 34
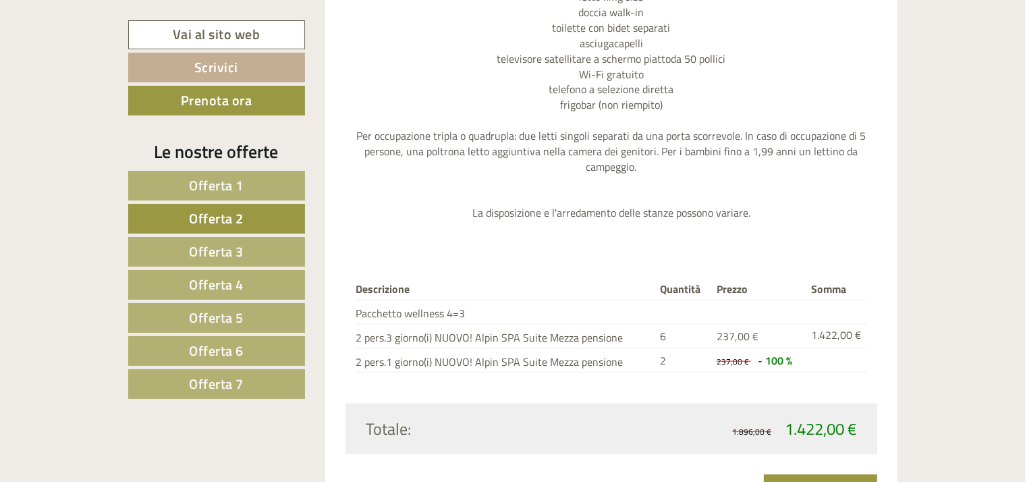
scroll to position [1675, 0]
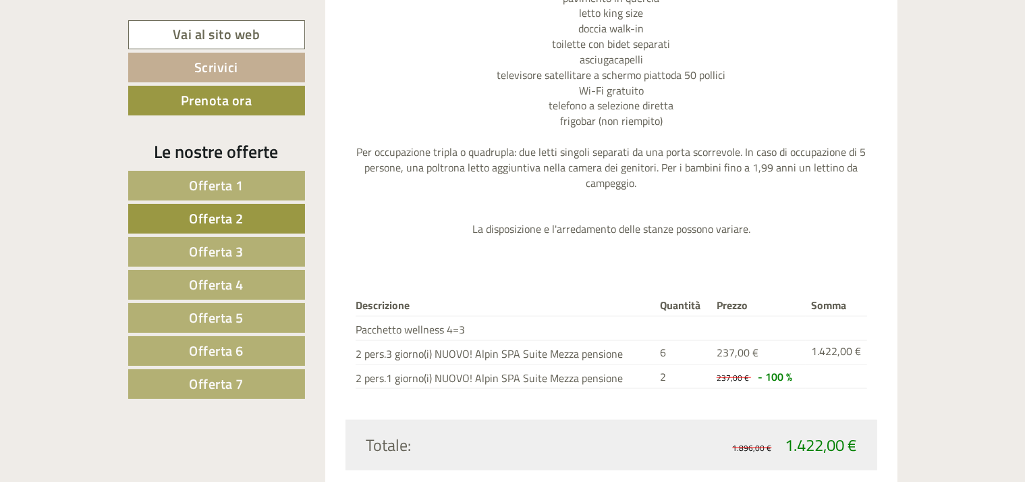
click at [206, 252] on span "Offerta 3" at bounding box center [216, 251] width 55 height 21
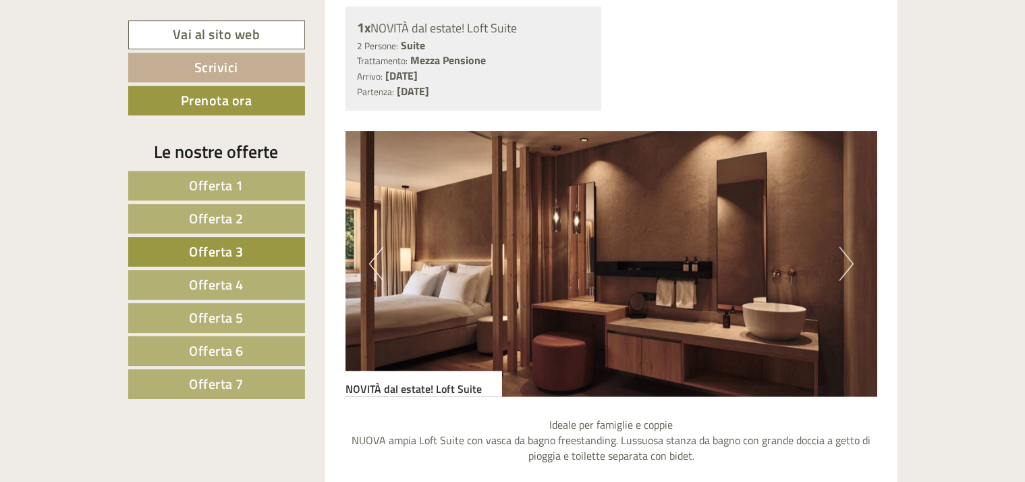
scroll to position [1108, 0]
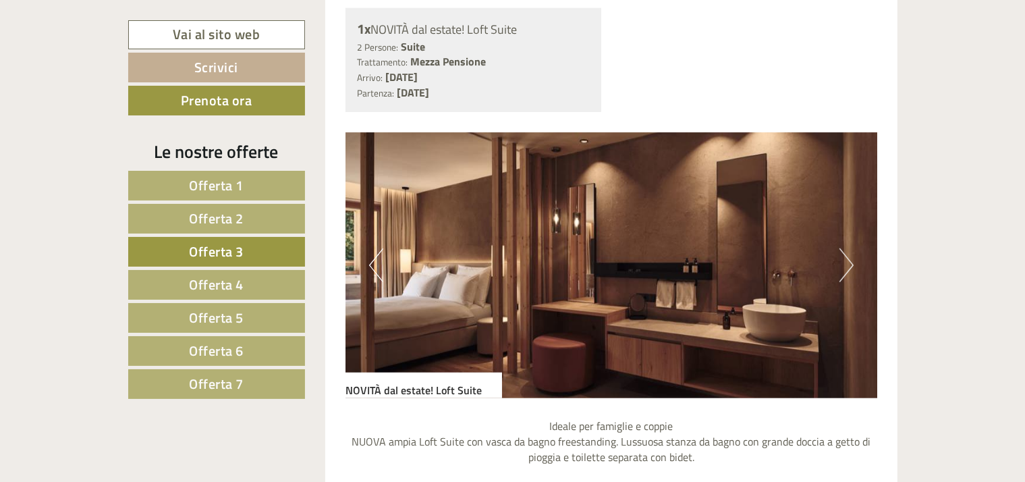
click at [850, 264] on button "Next" at bounding box center [847, 265] width 14 height 34
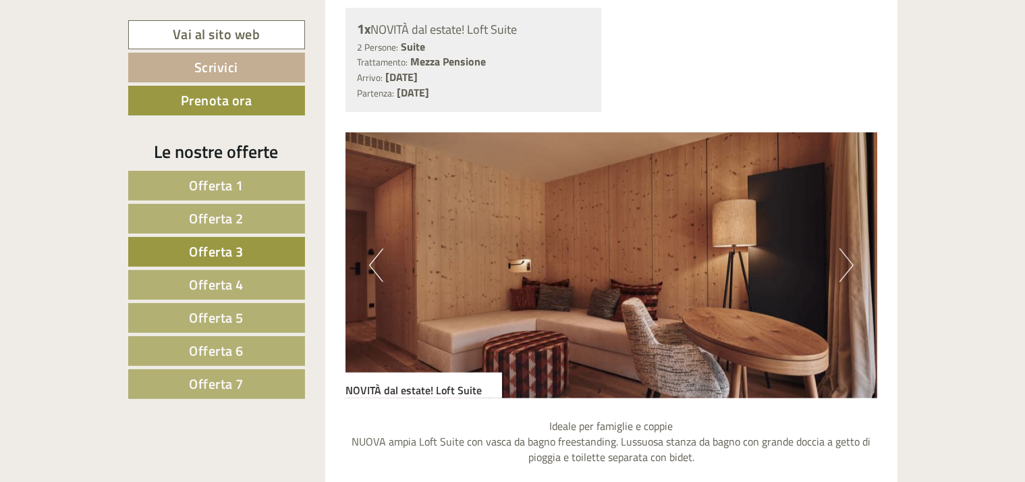
click at [850, 264] on button "Next" at bounding box center [847, 265] width 14 height 34
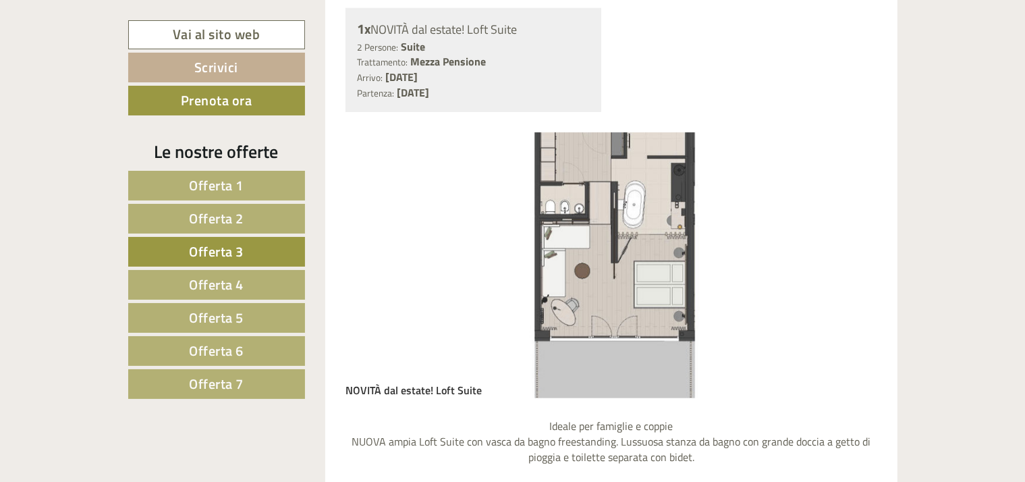
click at [850, 217] on img at bounding box center [612, 265] width 532 height 266
click at [213, 276] on span "Offerta 4" at bounding box center [216, 284] width 55 height 21
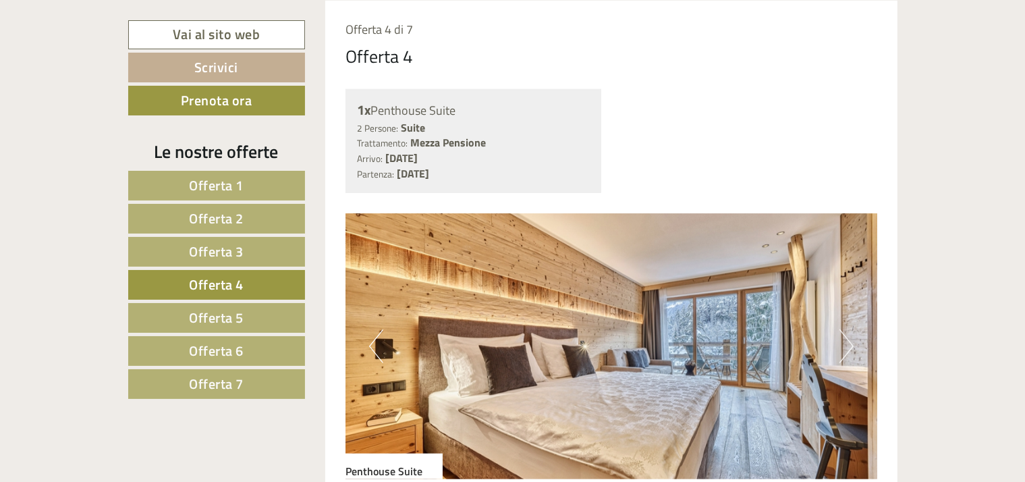
click at [847, 338] on button "Next" at bounding box center [847, 346] width 14 height 34
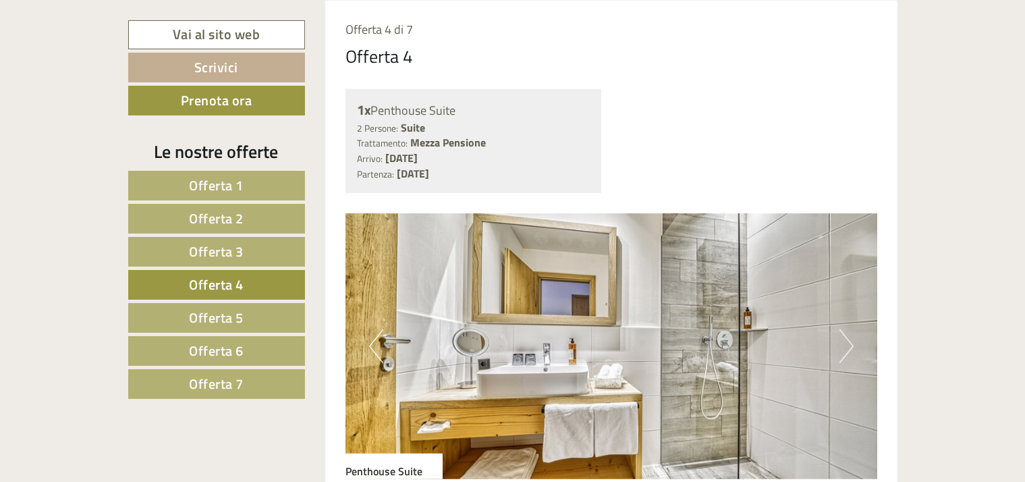
click at [847, 338] on button "Next" at bounding box center [847, 346] width 14 height 34
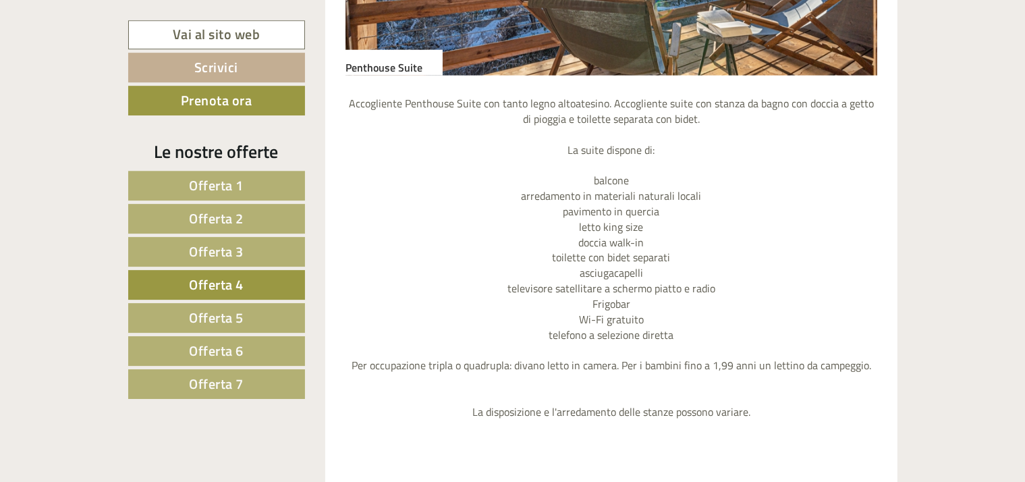
scroll to position [1270, 0]
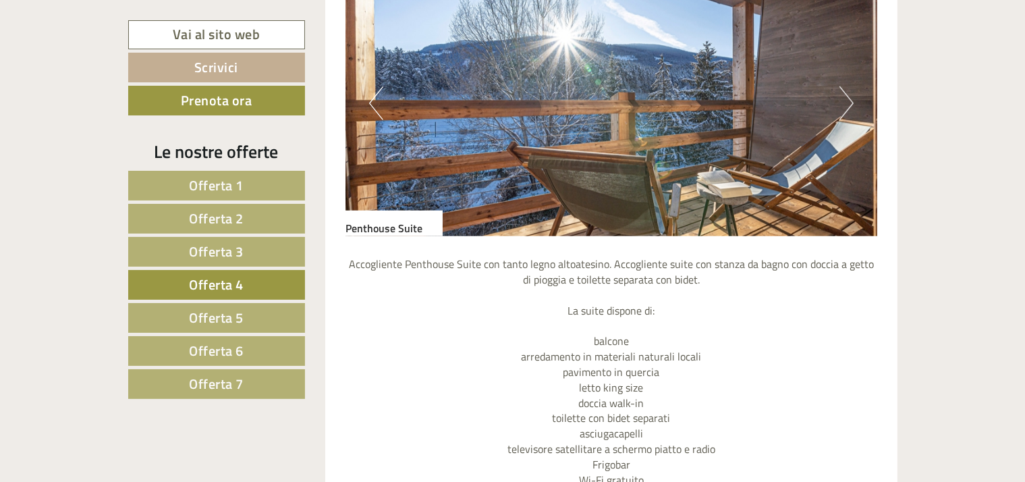
click at [223, 213] on span "Offerta 2" at bounding box center [216, 218] width 55 height 21
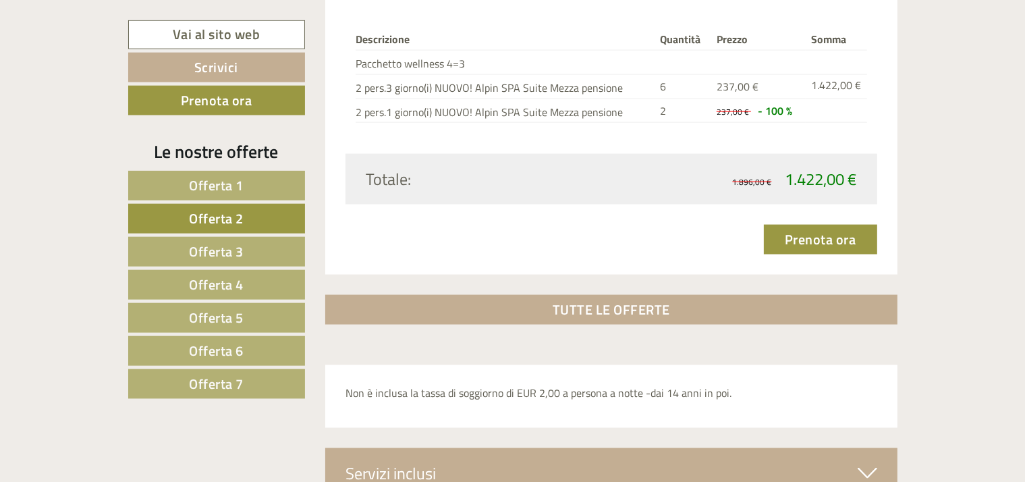
scroll to position [1999, 0]
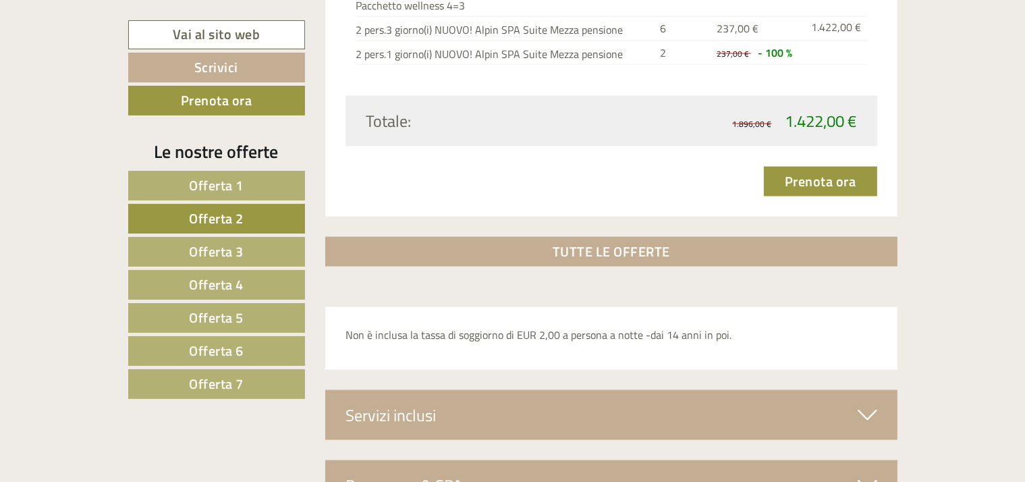
click at [874, 404] on icon at bounding box center [868, 415] width 20 height 23
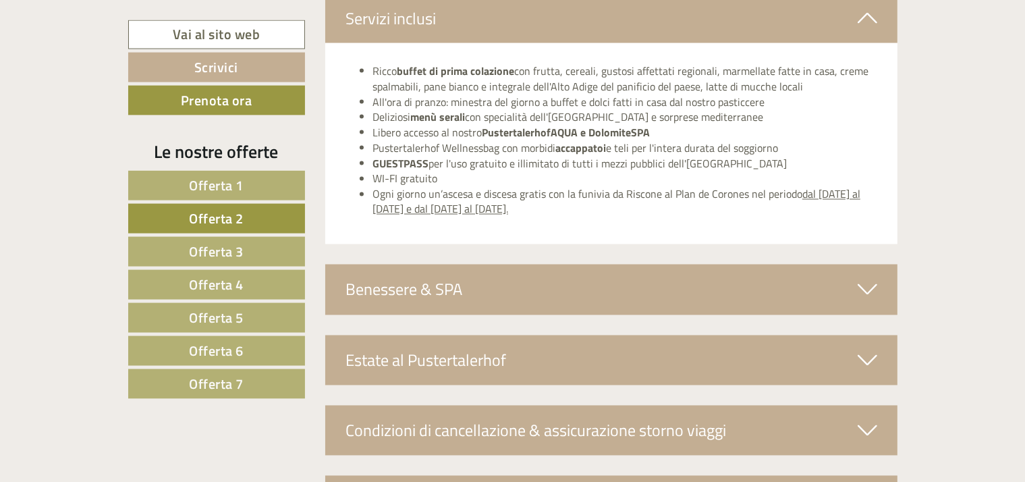
scroll to position [2405, 0]
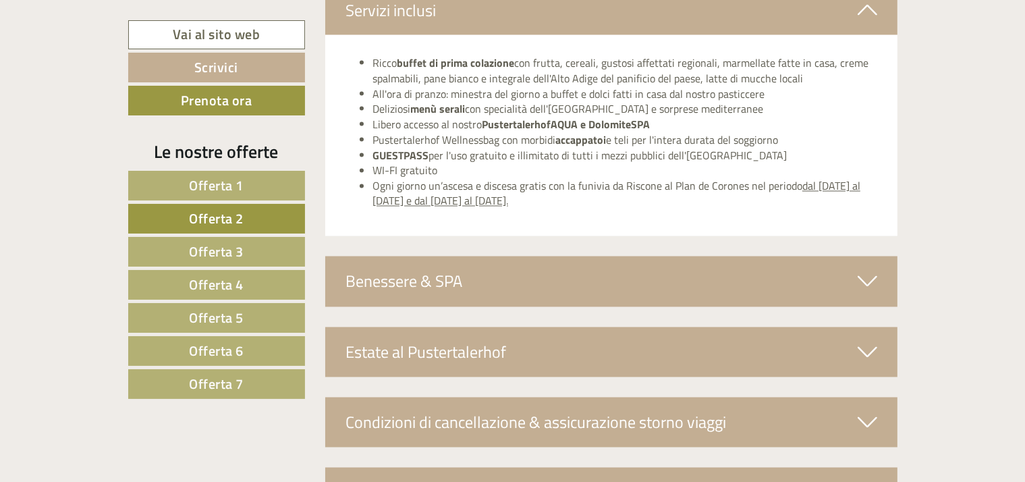
click at [871, 278] on icon at bounding box center [868, 281] width 20 height 23
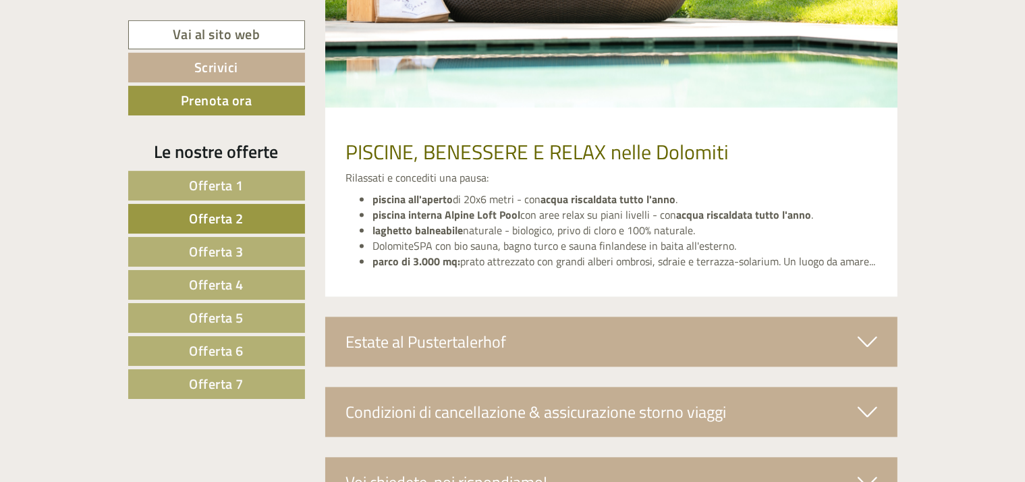
scroll to position [2891, 0]
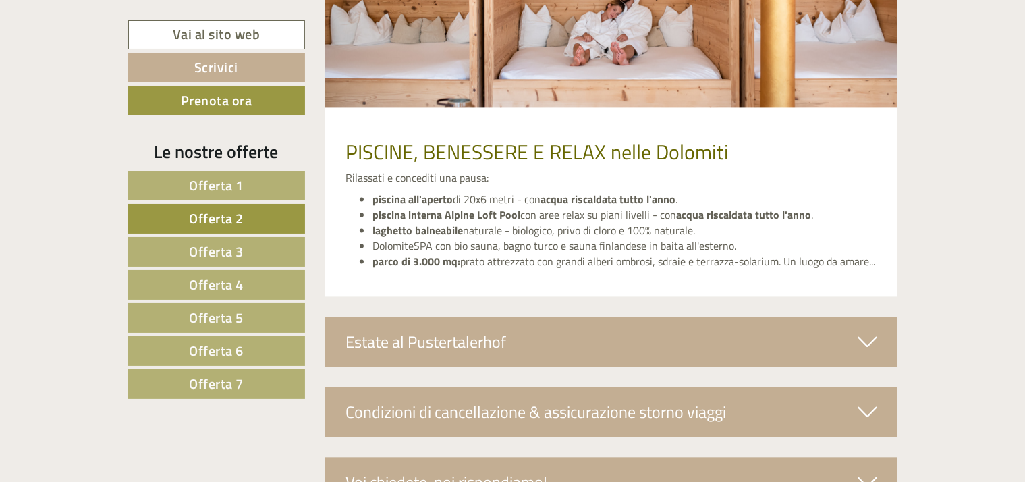
click at [873, 338] on icon at bounding box center [868, 341] width 20 height 23
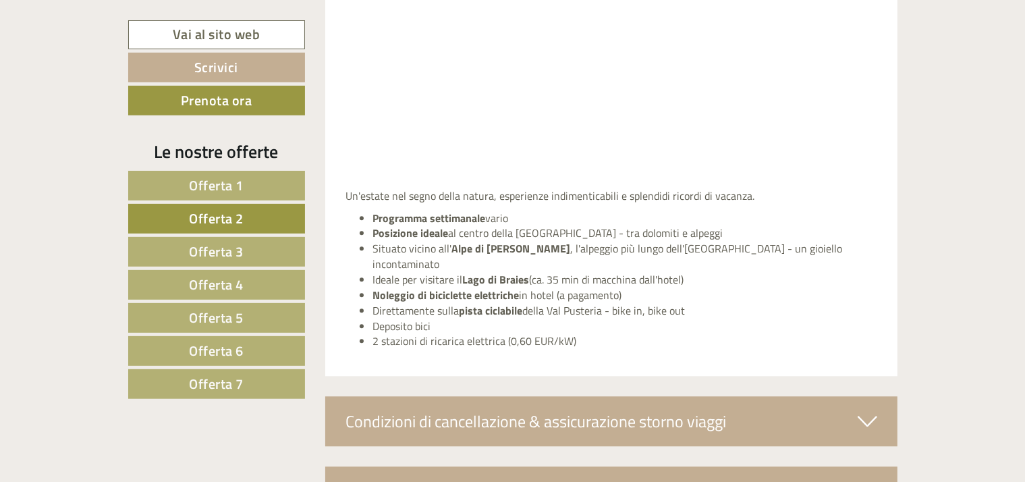
scroll to position [3458, 0]
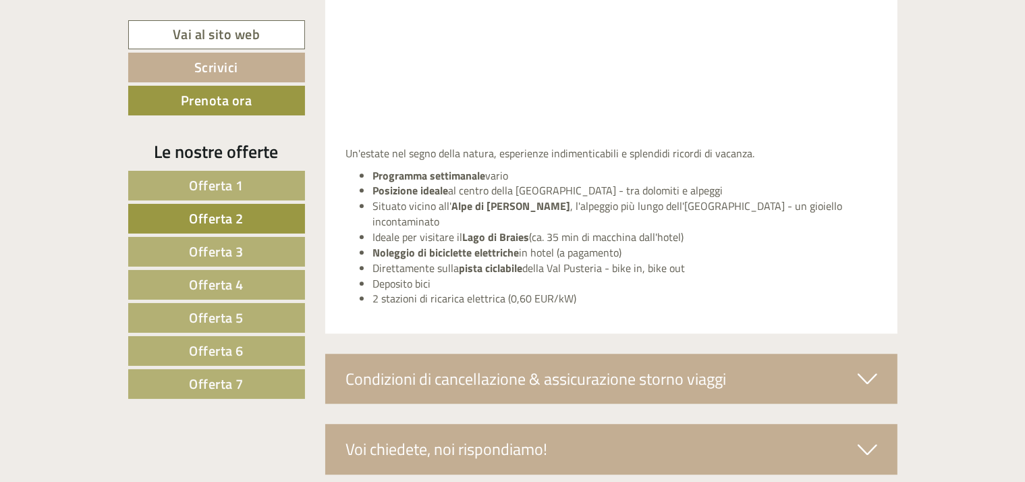
click at [849, 429] on div "Voi chiedete, noi rispondiamo!" at bounding box center [611, 449] width 572 height 50
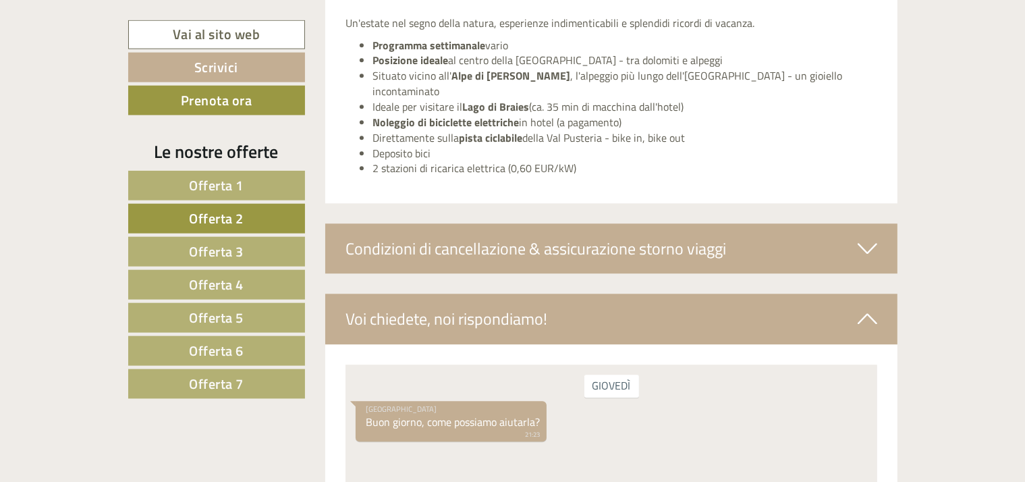
scroll to position [3620, 0]
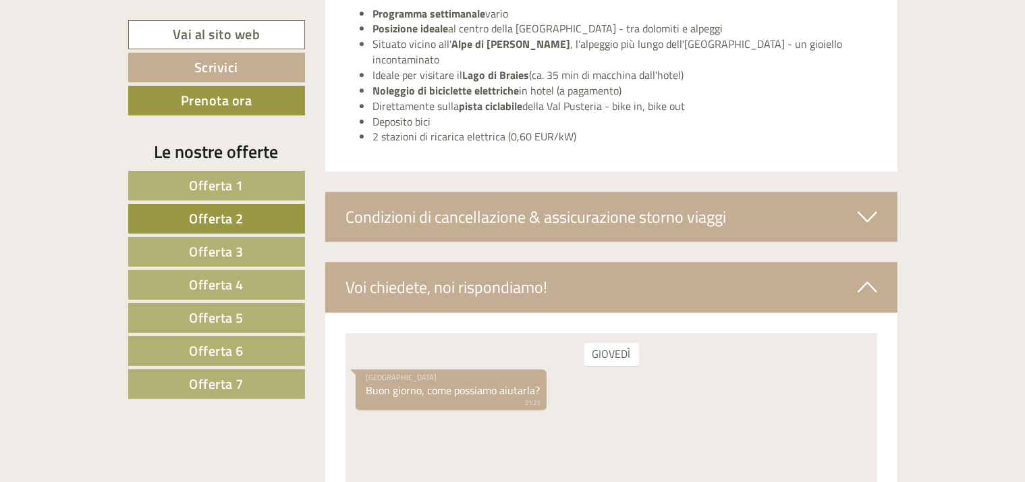
click at [866, 205] on icon at bounding box center [868, 216] width 20 height 23
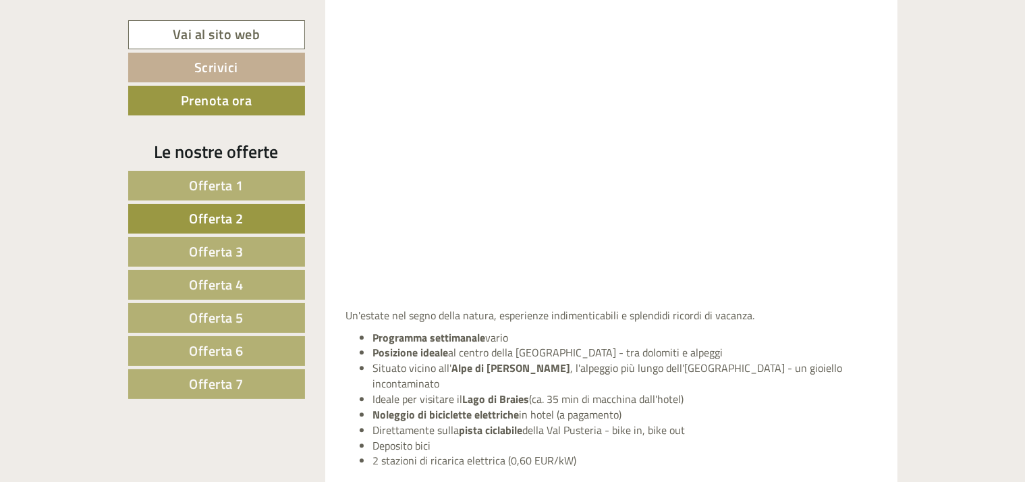
scroll to position [3053, 0]
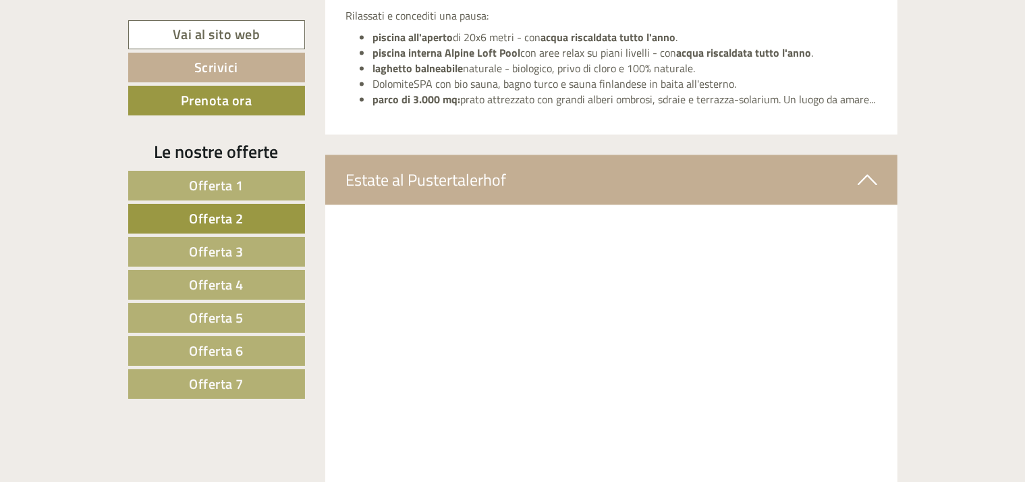
click at [870, 170] on icon at bounding box center [868, 179] width 20 height 23
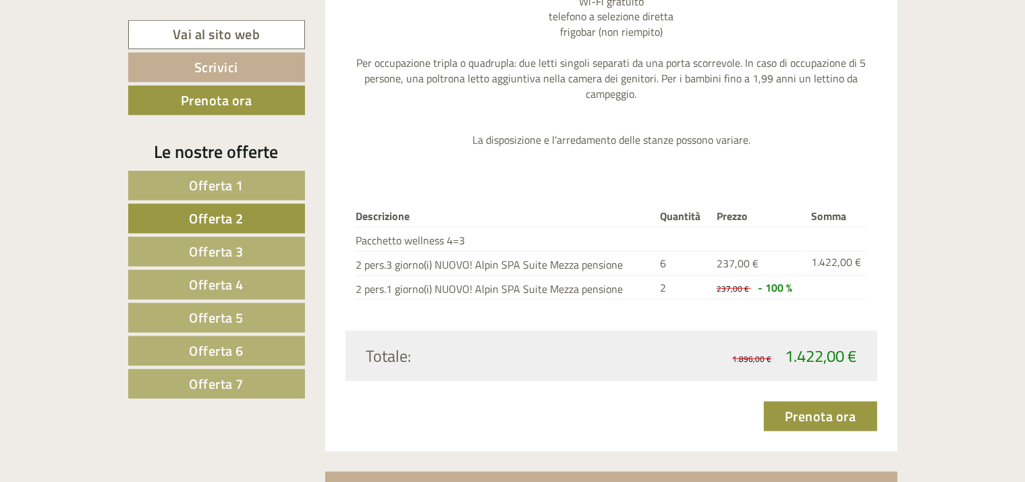
scroll to position [1747, 0]
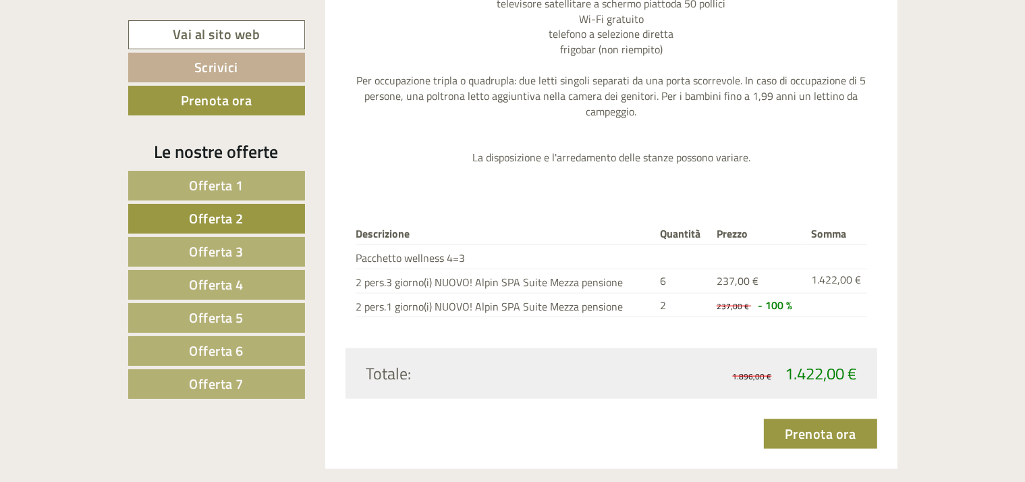
click at [227, 212] on span "Offerta 2" at bounding box center [216, 218] width 55 height 21
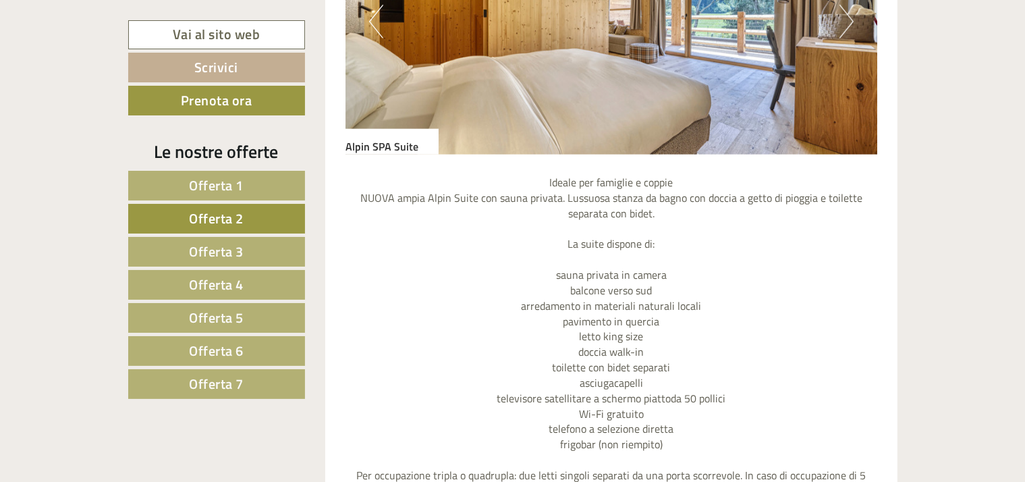
scroll to position [1271, 0]
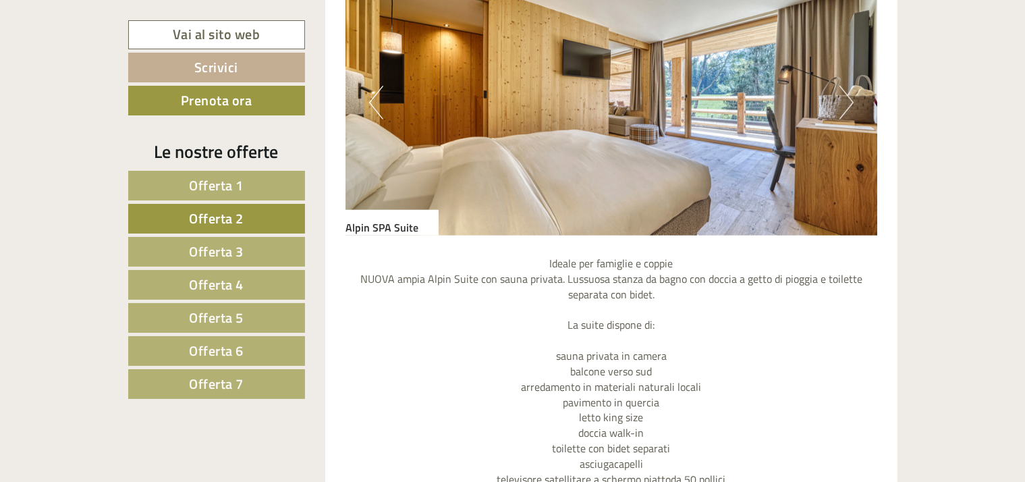
click at [842, 101] on button "Next" at bounding box center [847, 103] width 14 height 34
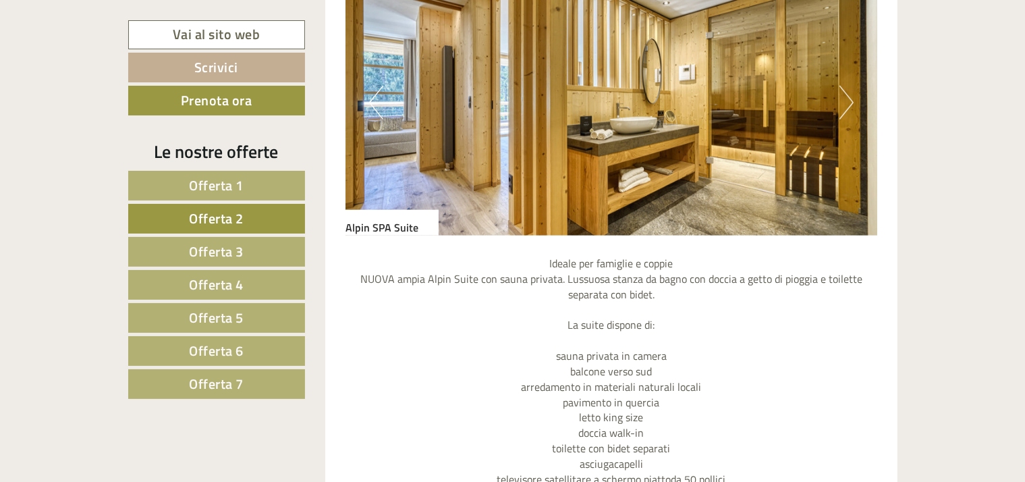
click at [842, 101] on button "Next" at bounding box center [847, 103] width 14 height 34
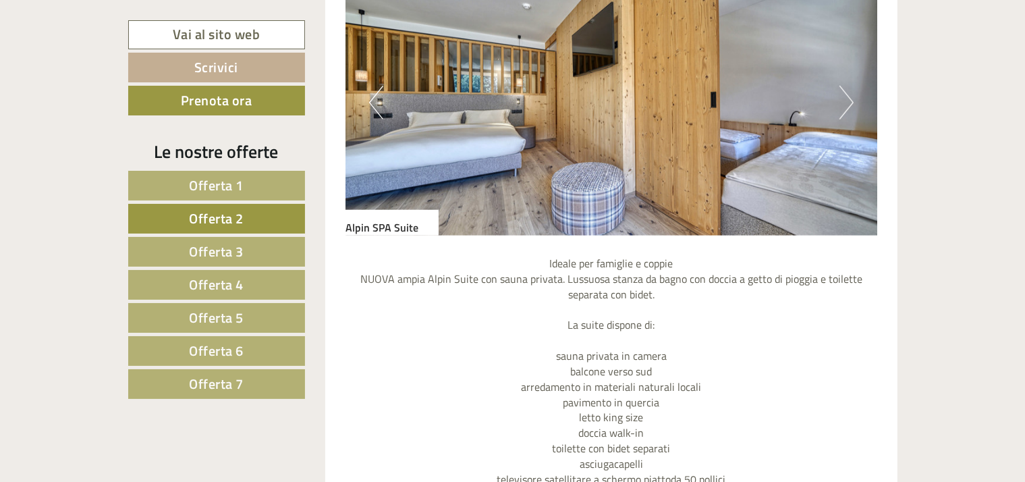
click at [379, 94] on button "Previous" at bounding box center [376, 103] width 14 height 34
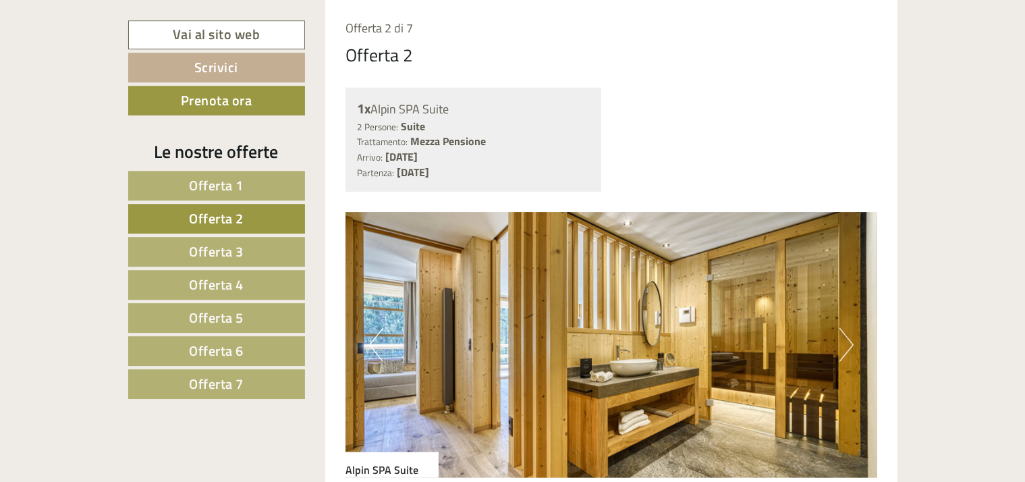
scroll to position [1028, 0]
click at [221, 188] on span "Offerta 1" at bounding box center [216, 185] width 55 height 21
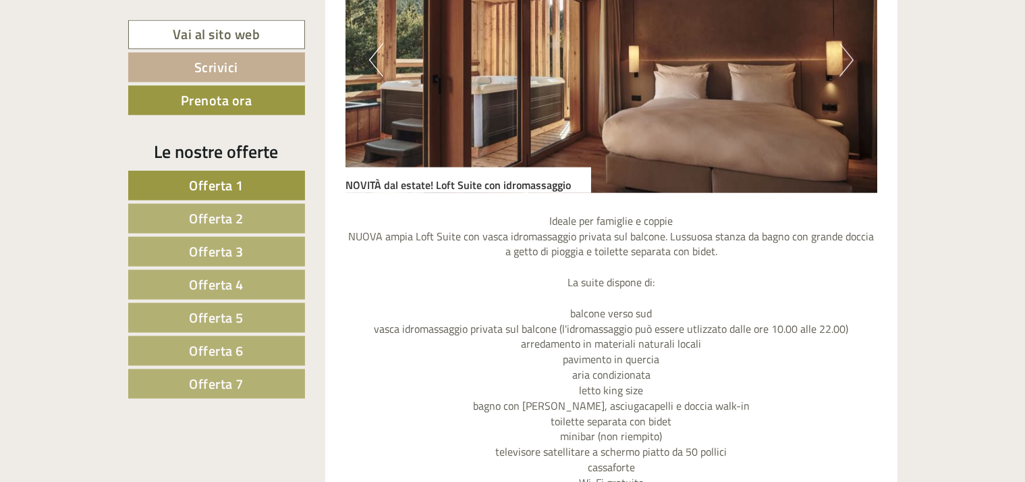
scroll to position [1271, 0]
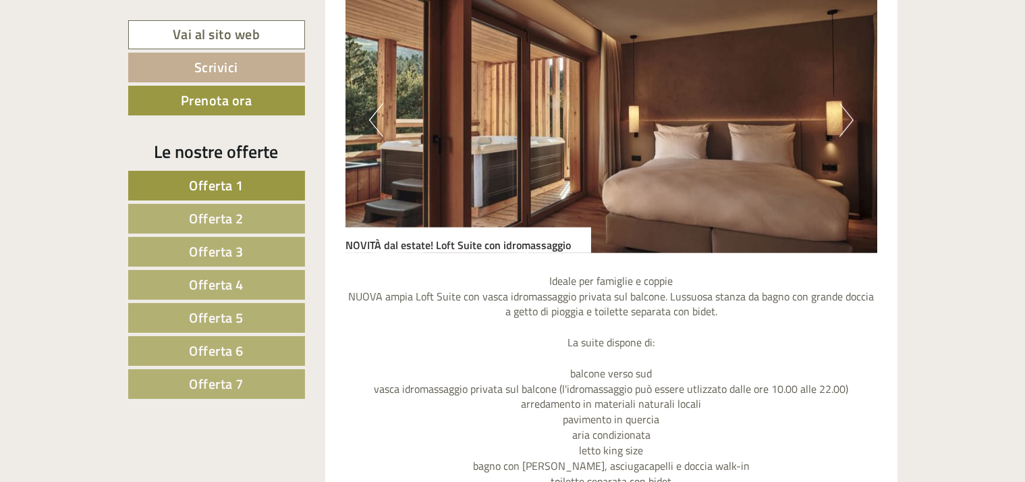
click at [844, 112] on button "Next" at bounding box center [847, 120] width 14 height 34
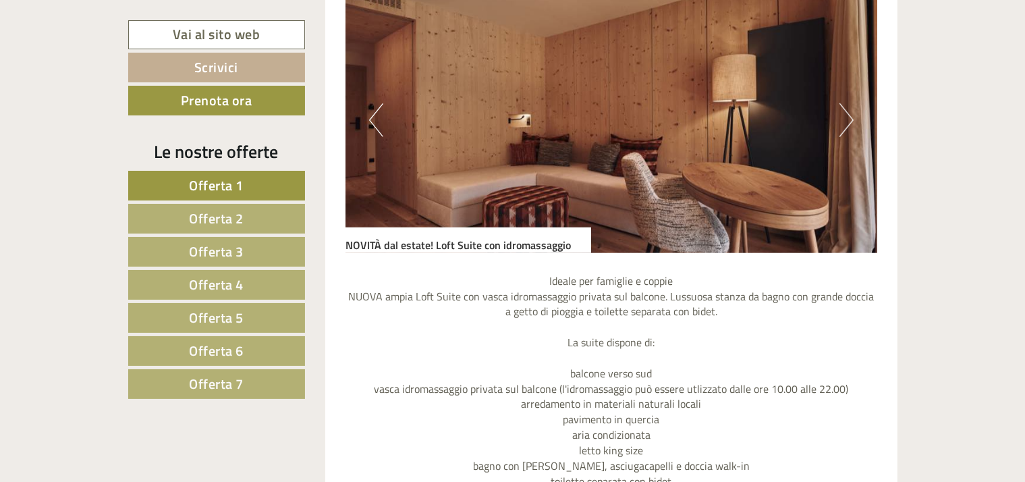
click at [844, 112] on button "Next" at bounding box center [847, 120] width 14 height 34
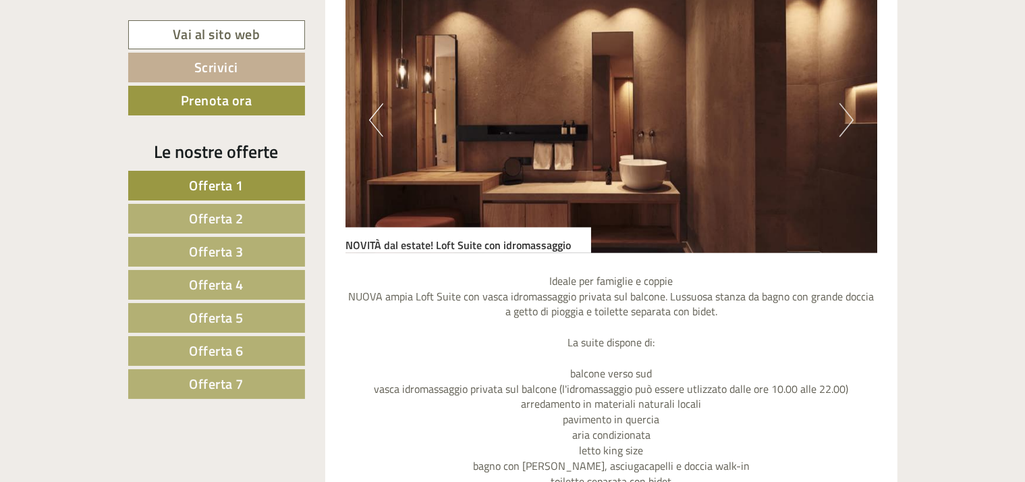
click at [844, 112] on button "Next" at bounding box center [847, 120] width 14 height 34
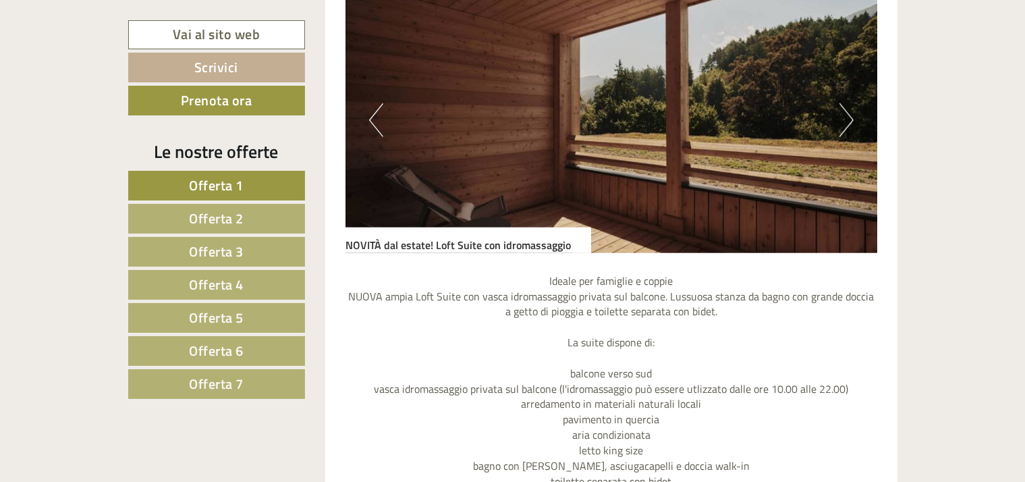
click at [846, 113] on button "Next" at bounding box center [847, 120] width 14 height 34
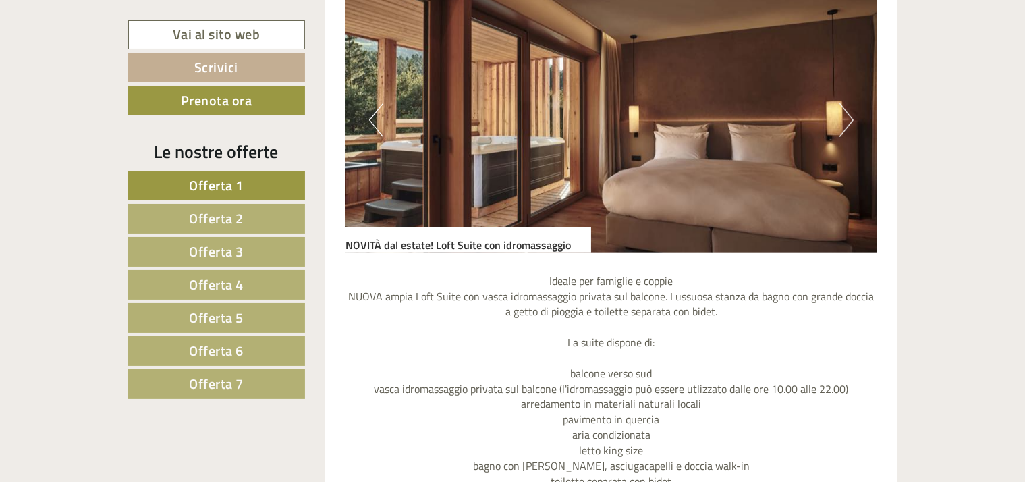
click at [229, 222] on span "Offerta 2" at bounding box center [216, 218] width 55 height 21
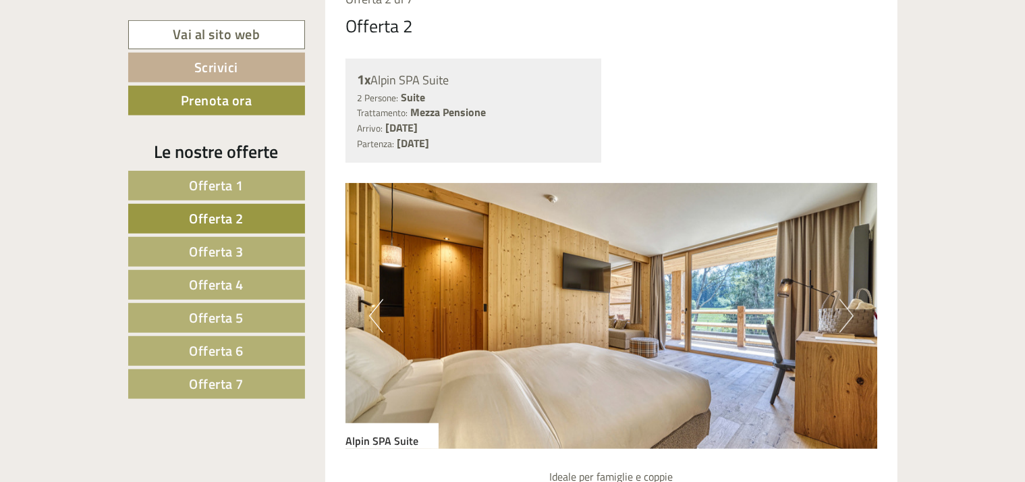
scroll to position [1028, 0]
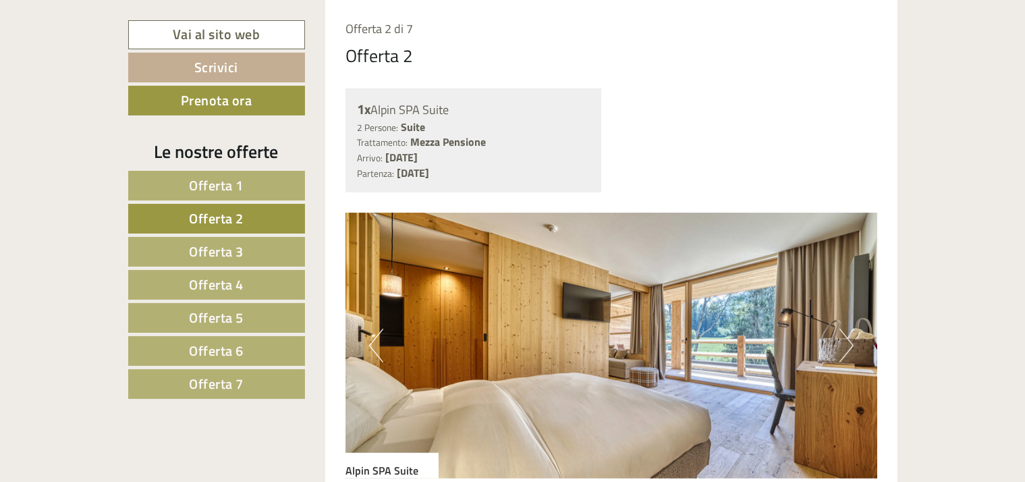
click at [219, 178] on span "Offerta 1" at bounding box center [216, 185] width 55 height 21
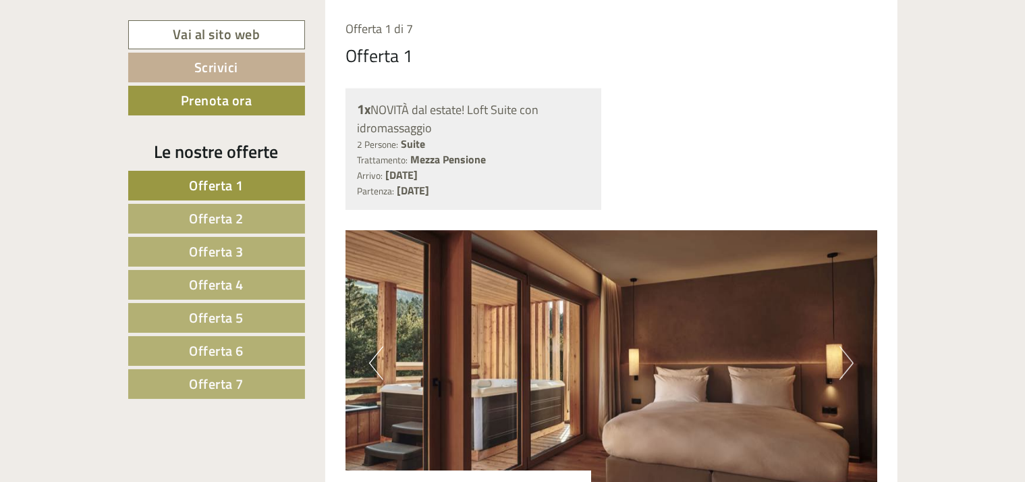
click at [209, 213] on span "Offerta 2" at bounding box center [216, 218] width 55 height 21
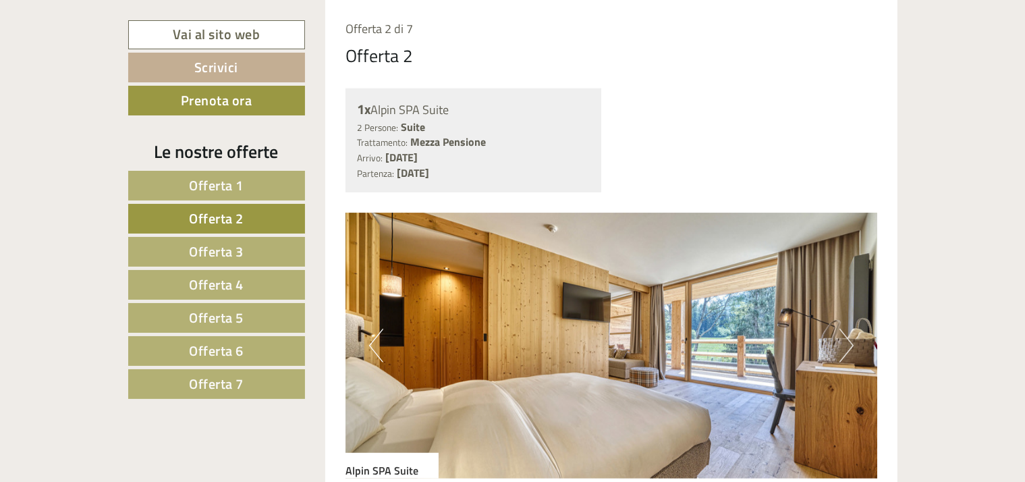
click at [849, 348] on button "Next" at bounding box center [847, 346] width 14 height 34
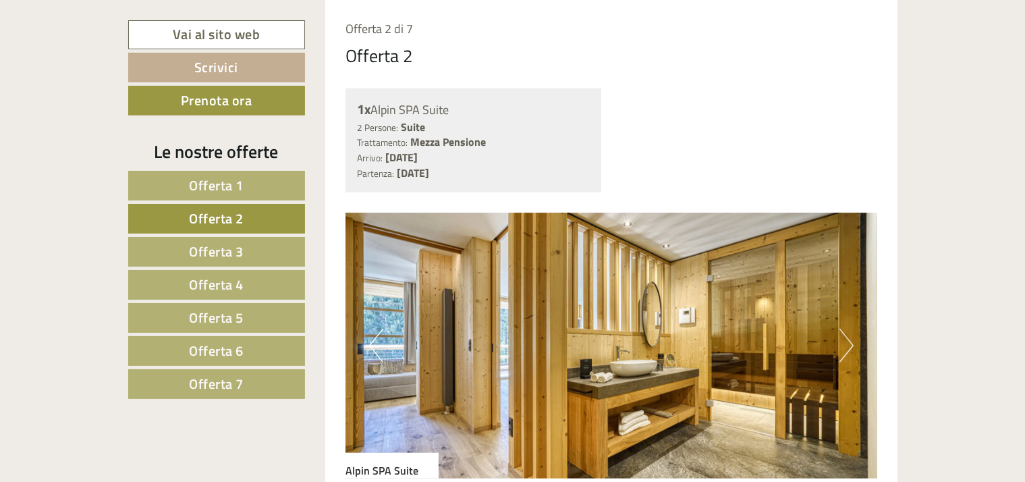
click at [850, 346] on button "Next" at bounding box center [847, 346] width 14 height 34
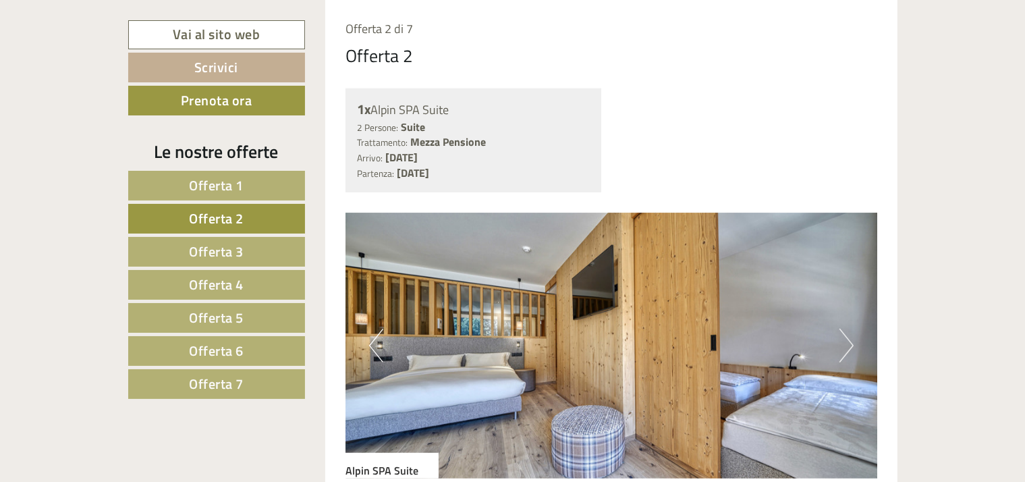
click at [850, 346] on button "Next" at bounding box center [847, 346] width 14 height 34
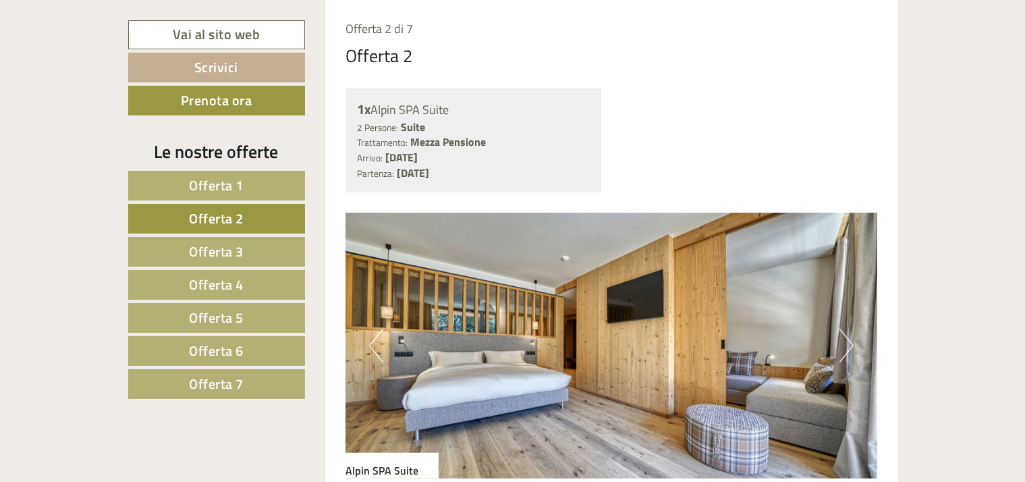
click at [851, 340] on button "Next" at bounding box center [847, 346] width 14 height 34
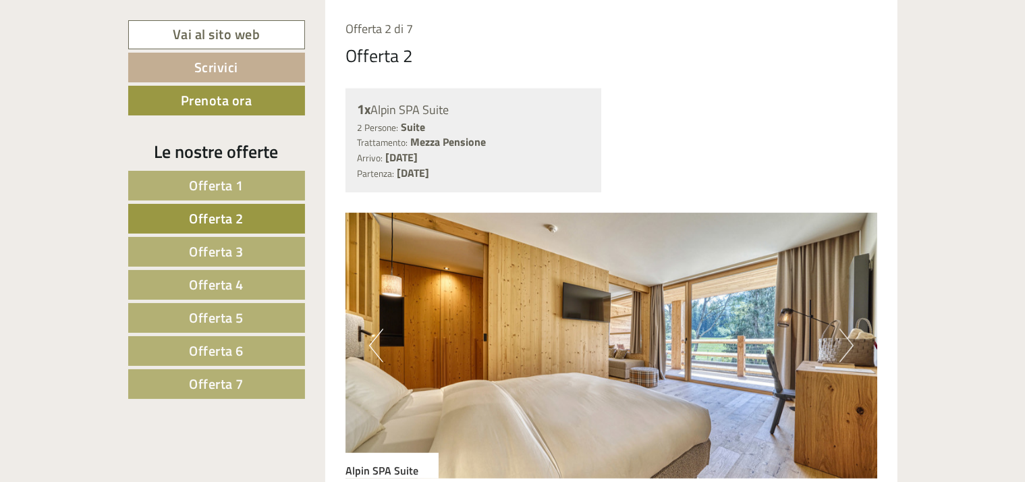
click at [203, 251] on span "Offerta 3" at bounding box center [216, 251] width 55 height 21
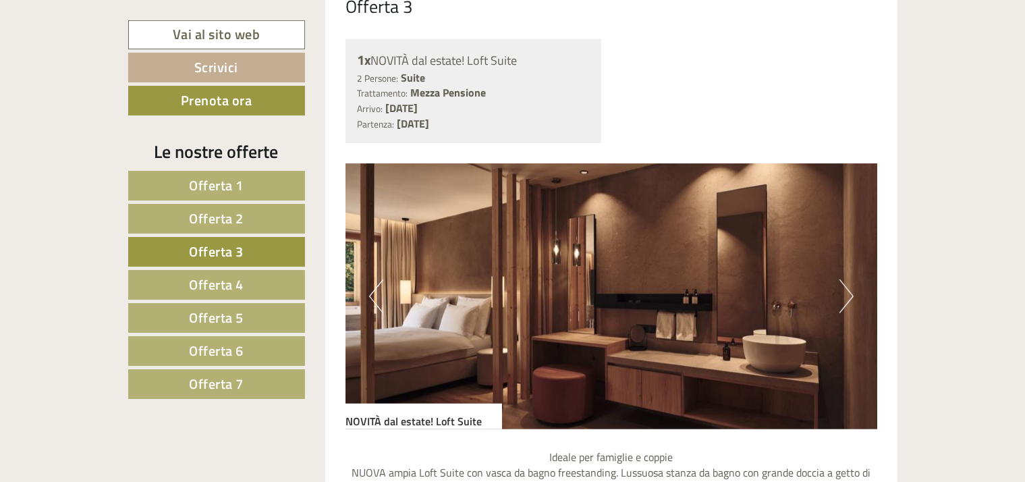
scroll to position [1109, 0]
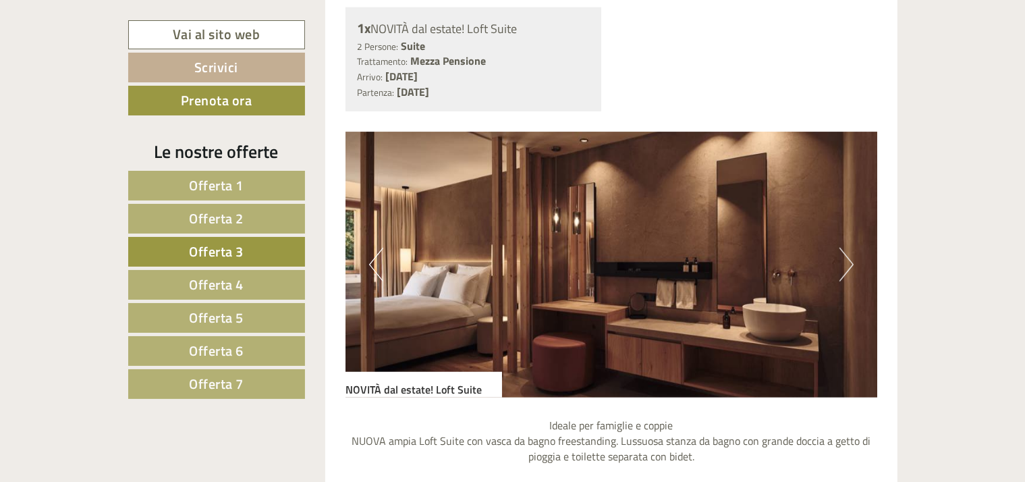
click at [847, 259] on button "Next" at bounding box center [847, 265] width 14 height 34
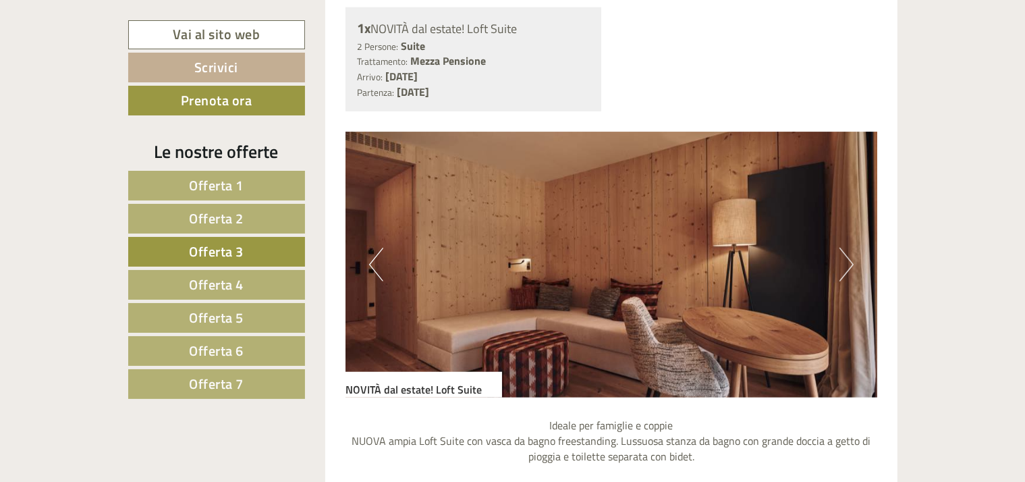
click at [847, 259] on button "Next" at bounding box center [847, 265] width 14 height 34
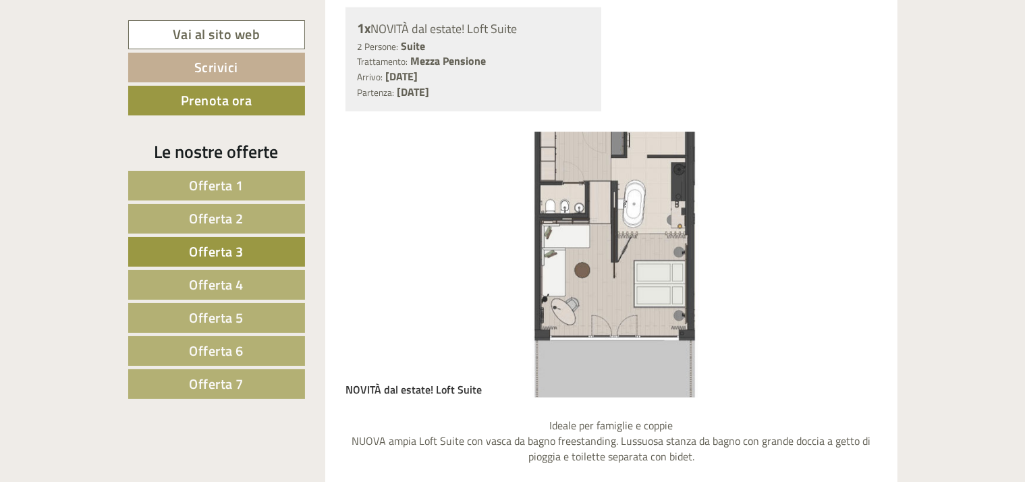
click at [847, 259] on button "Next" at bounding box center [847, 265] width 14 height 34
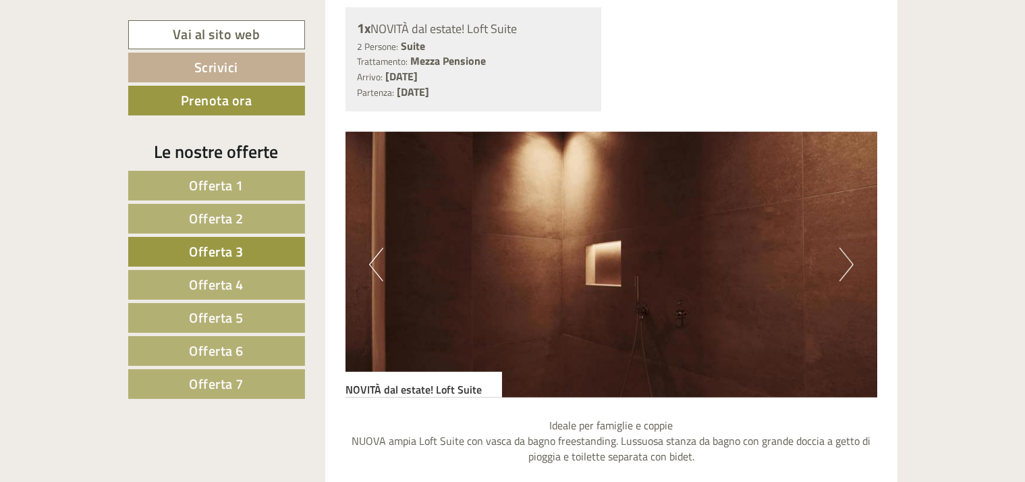
click at [847, 259] on button "Next" at bounding box center [847, 265] width 14 height 34
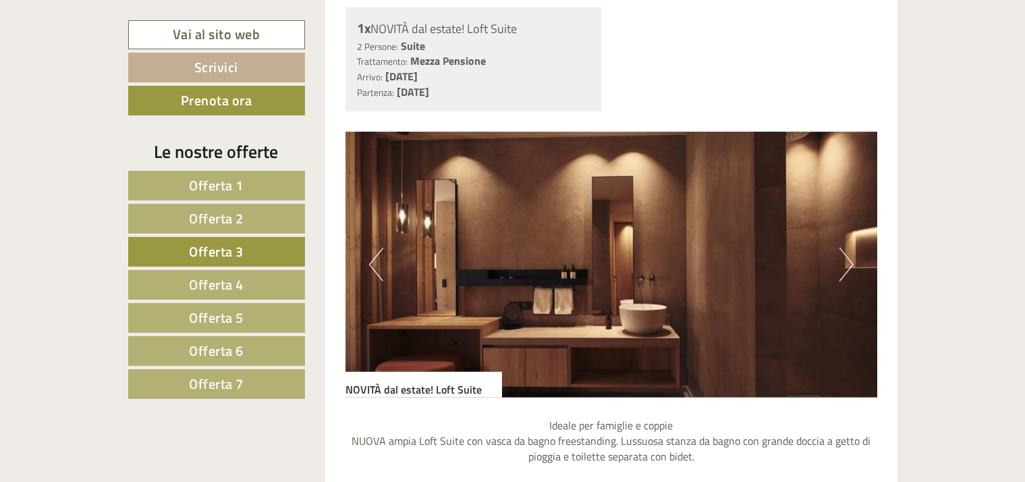
click at [847, 258] on button "Next" at bounding box center [847, 265] width 14 height 34
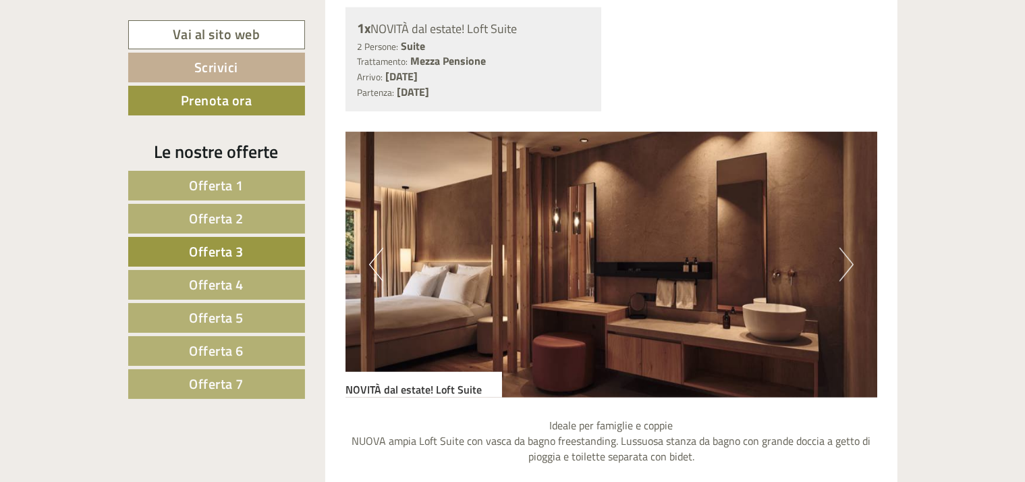
click at [196, 215] on span "Offerta 2" at bounding box center [216, 218] width 55 height 21
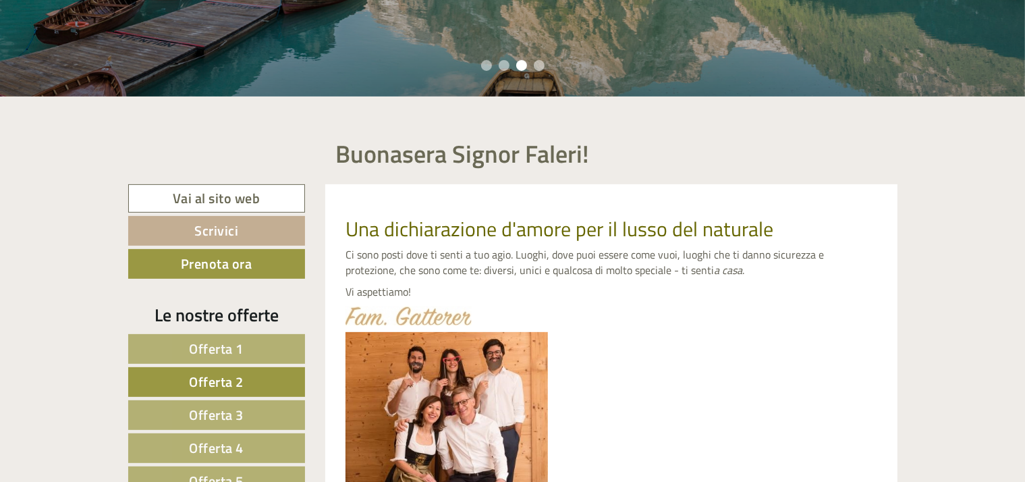
scroll to position [0, 0]
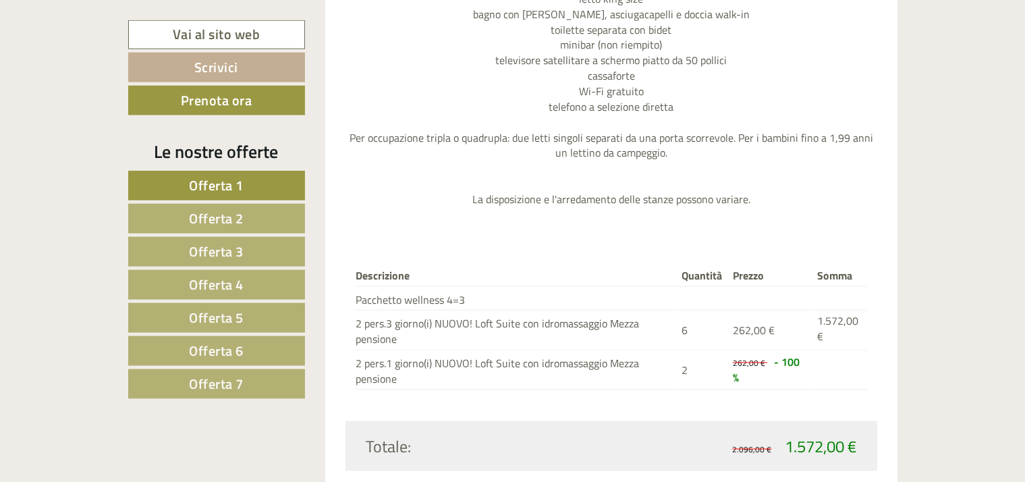
scroll to position [1620, 0]
